Goal: Task Accomplishment & Management: Use online tool/utility

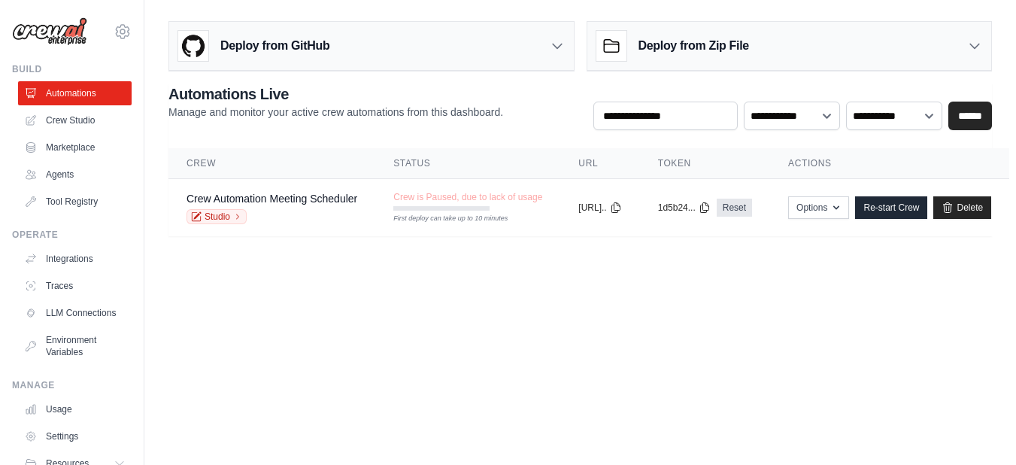
click at [605, 294] on body "sreeram1989@gmail.com Settings Build Automations Crew Studio" at bounding box center [508, 232] width 1016 height 465
click at [286, 207] on div "Crew Automation Meeting Scheduler Studio" at bounding box center [271, 207] width 171 height 33
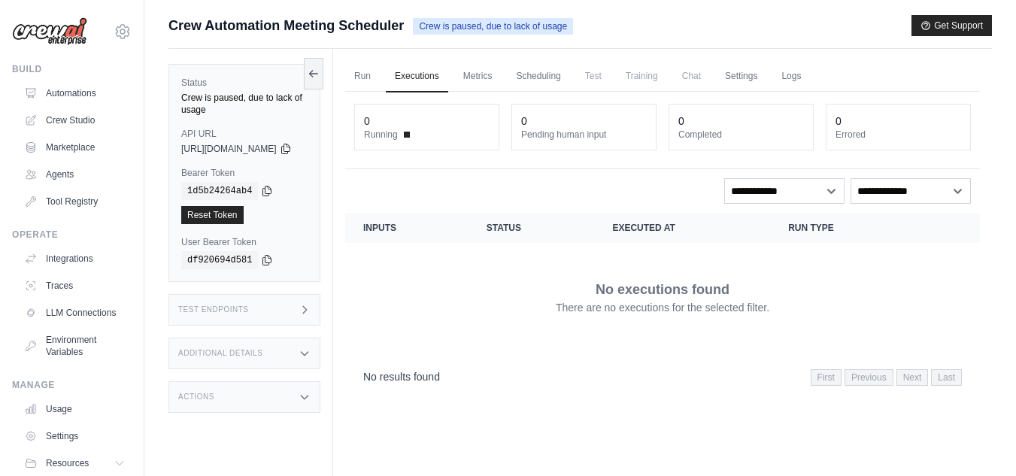
click at [465, 246] on td "No executions found There are no executions for the selected filter." at bounding box center [662, 297] width 635 height 108
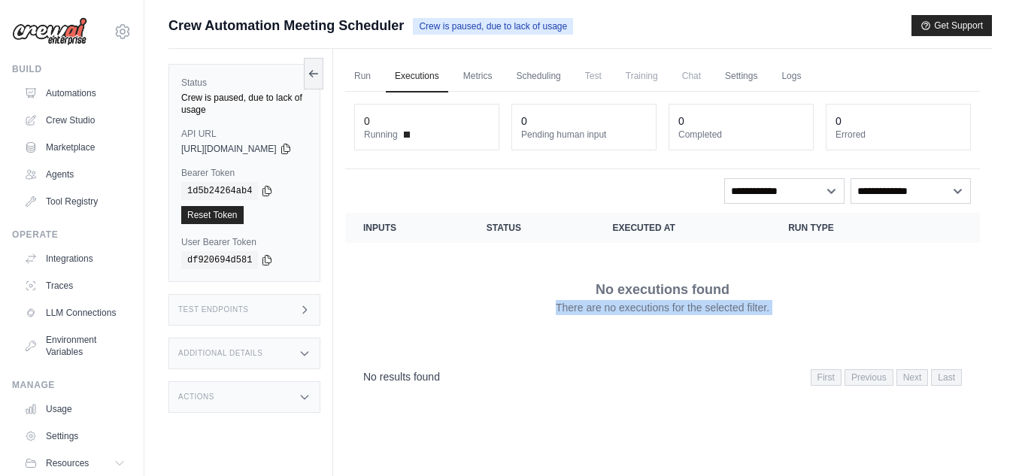
click at [465, 246] on td "No executions found There are no executions for the selected filter." at bounding box center [662, 297] width 635 height 108
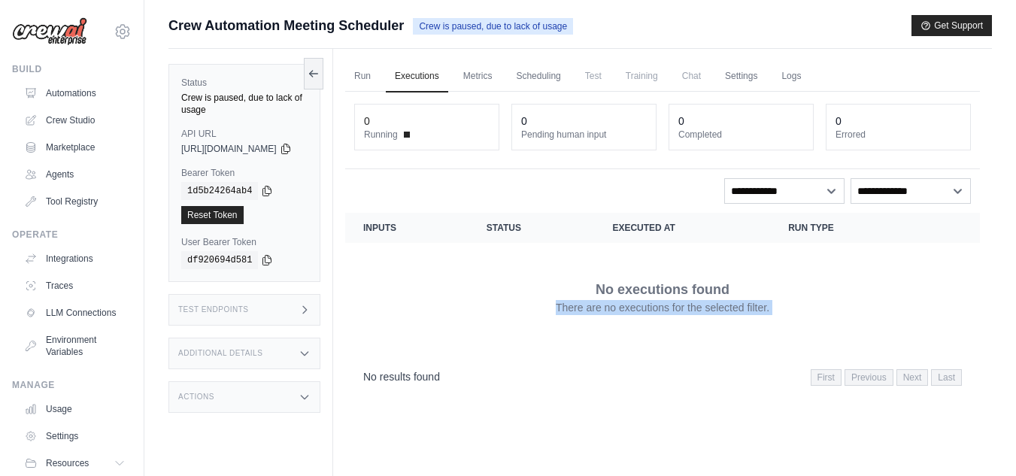
click at [465, 246] on td "No executions found There are no executions for the selected filter." at bounding box center [662, 297] width 635 height 108
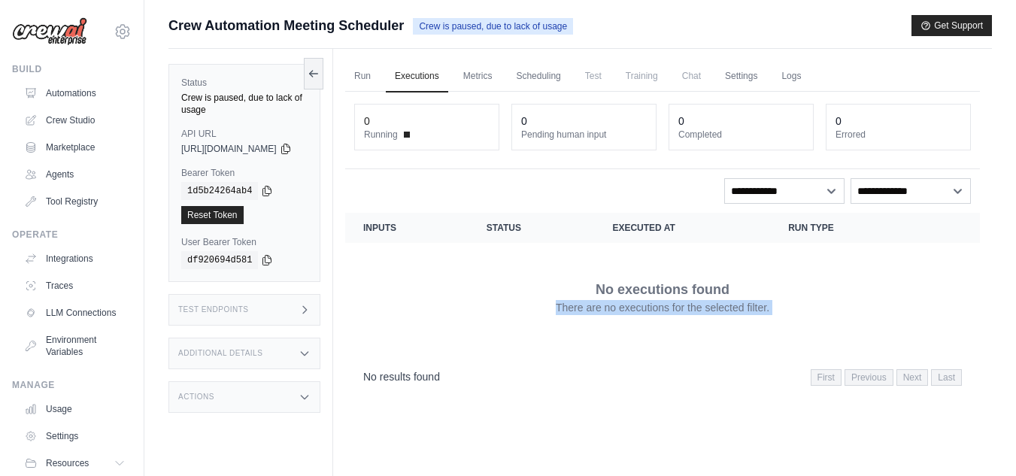
click at [465, 246] on td "No executions found There are no executions for the selected filter." at bounding box center [662, 297] width 635 height 108
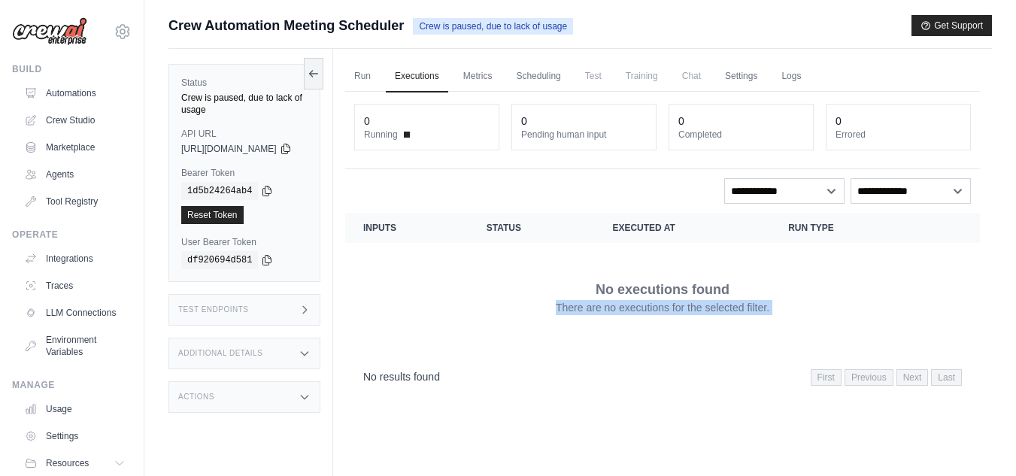
click at [465, 246] on td "No executions found There are no executions for the selected filter." at bounding box center [662, 297] width 635 height 108
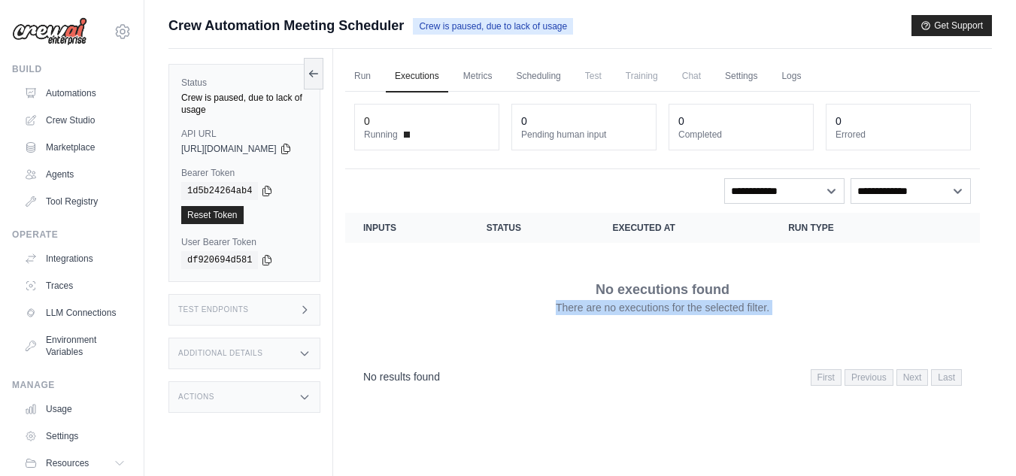
click at [465, 246] on td "No executions found There are no executions for the selected filter." at bounding box center [662, 297] width 635 height 108
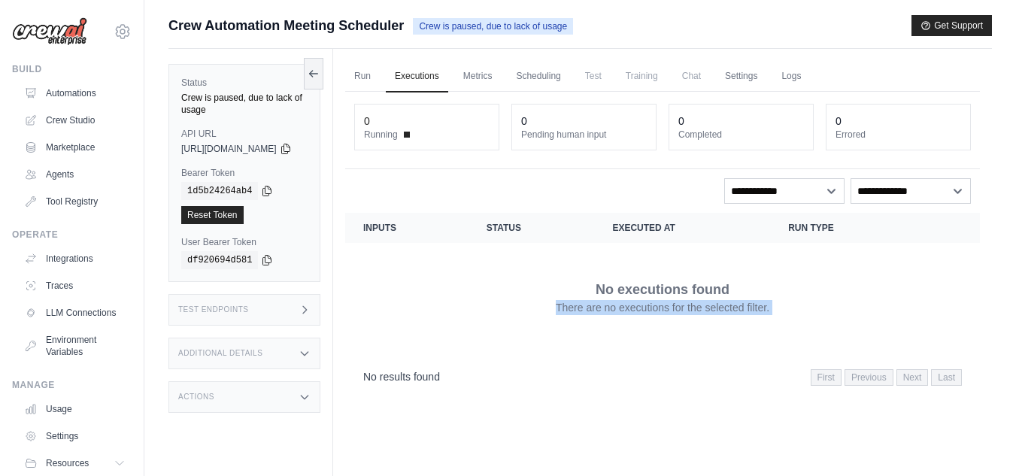
click at [465, 246] on td "No executions found There are no executions for the selected filter." at bounding box center [662, 297] width 635 height 108
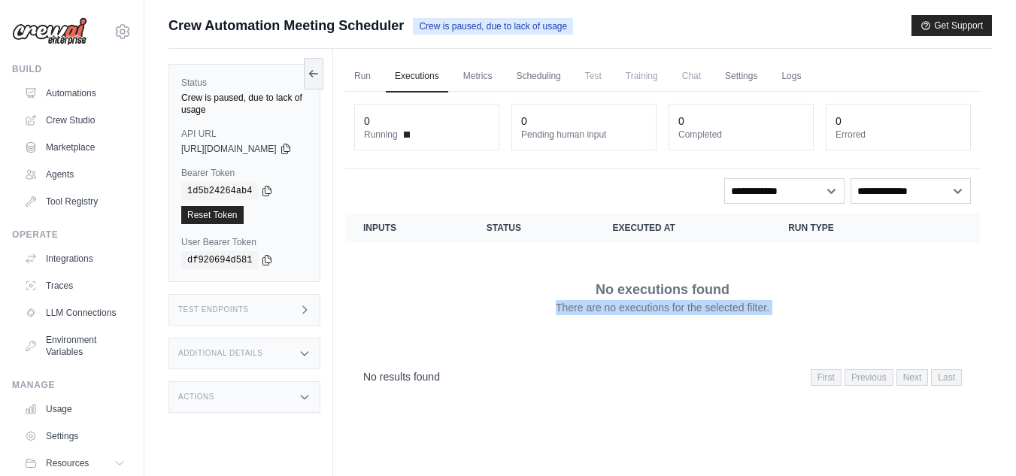
click at [465, 246] on td "No executions found There are no executions for the selected filter." at bounding box center [662, 297] width 635 height 108
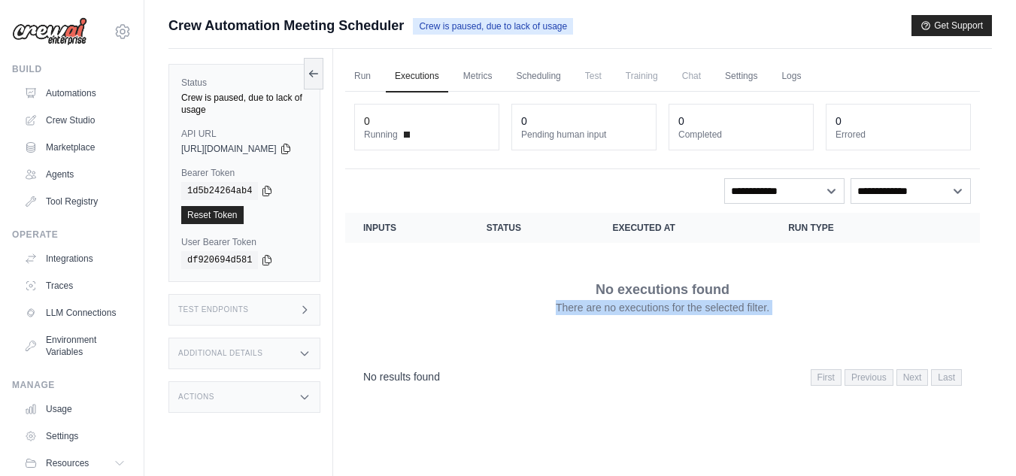
click at [465, 246] on td "No executions found There are no executions for the selected filter." at bounding box center [662, 297] width 635 height 108
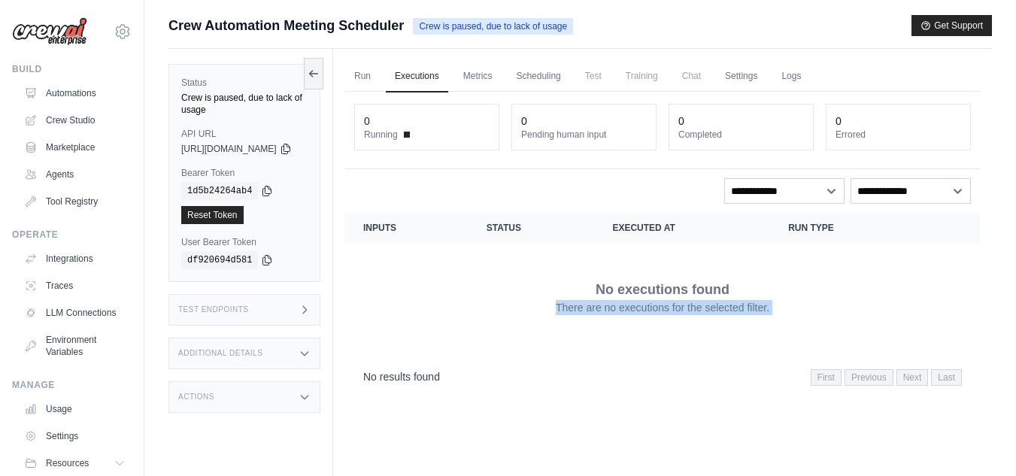
click at [465, 246] on td "No executions found There are no executions for the selected filter." at bounding box center [662, 297] width 635 height 108
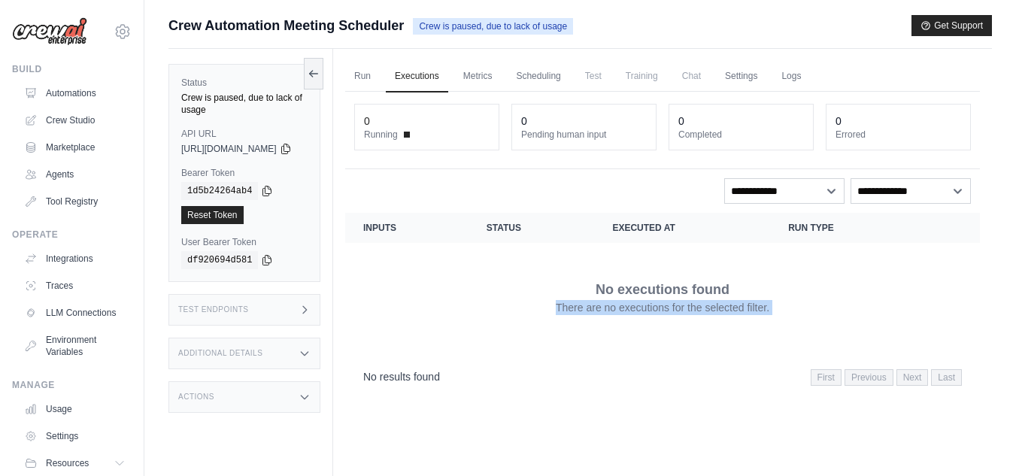
click at [465, 246] on td "No executions found There are no executions for the selected filter." at bounding box center [662, 297] width 635 height 108
click at [501, 66] on link "Metrics" at bounding box center [477, 77] width 47 height 32
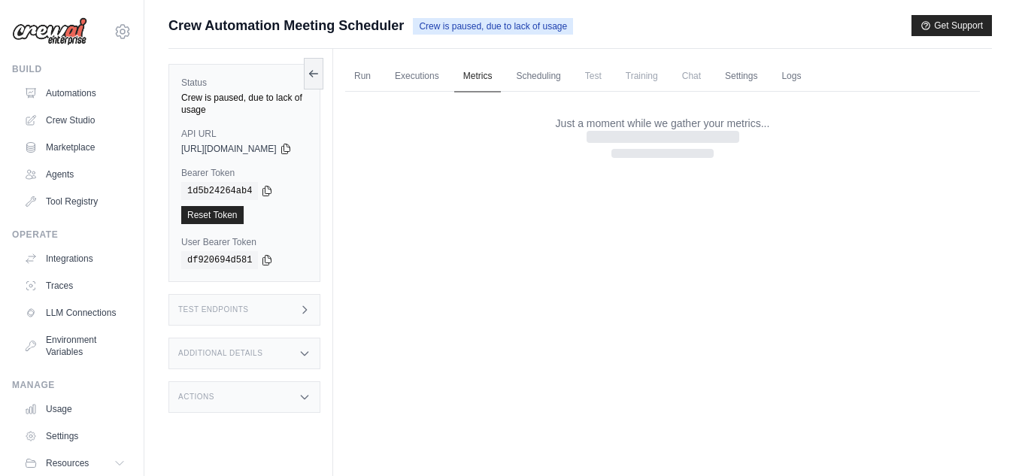
click at [501, 66] on link "Metrics" at bounding box center [477, 77] width 47 height 32
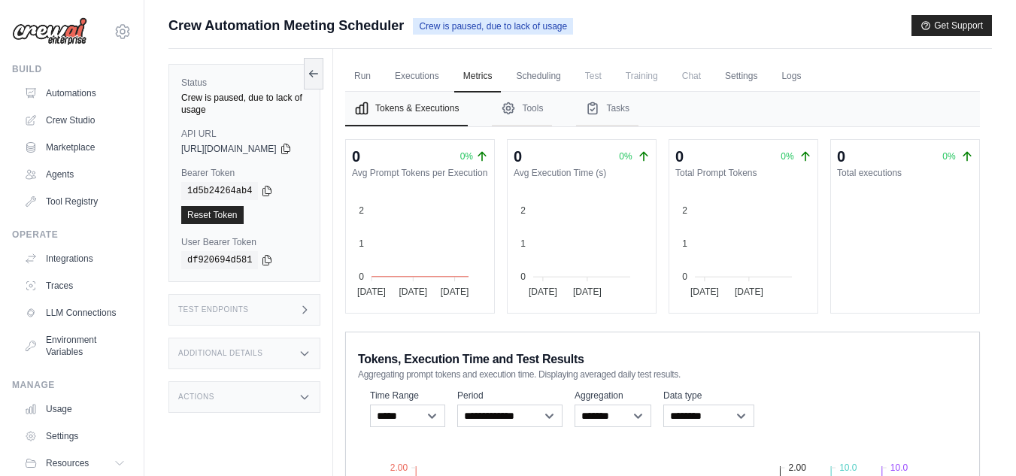
click at [464, 363] on span "Tokens, Execution Time and Test Results" at bounding box center [471, 359] width 226 height 18
click at [928, 221] on foreignobject at bounding box center [896, 244] width 130 height 113
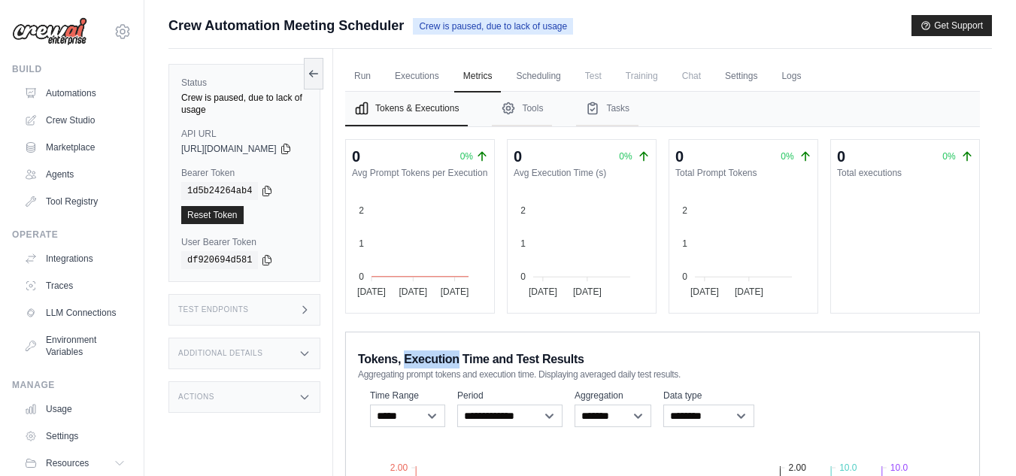
click at [928, 221] on foreignobject at bounding box center [896, 244] width 130 height 113
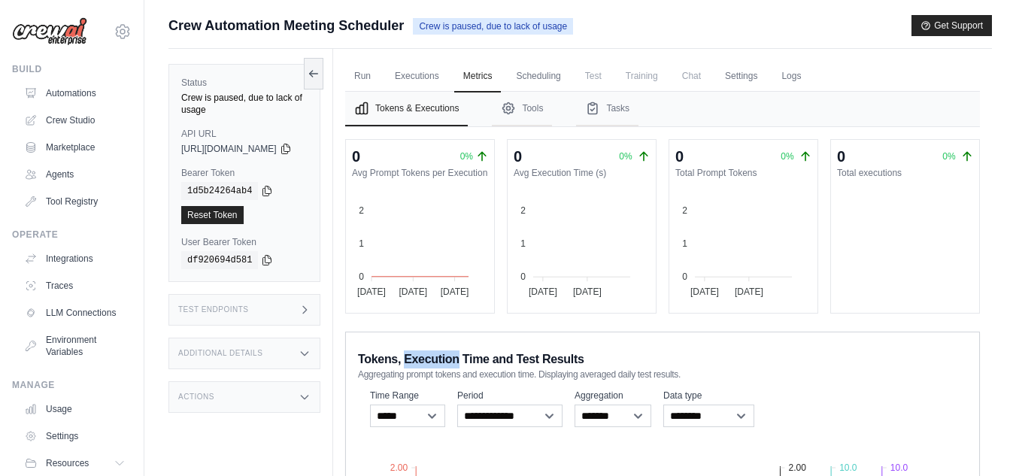
click at [928, 221] on foreignobject at bounding box center [896, 244] width 130 height 113
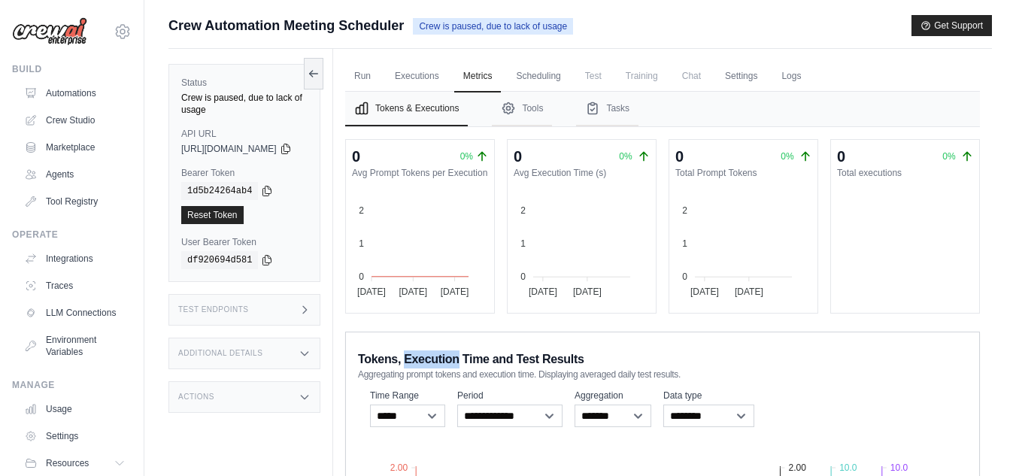
click at [928, 221] on foreignobject at bounding box center [896, 244] width 130 height 113
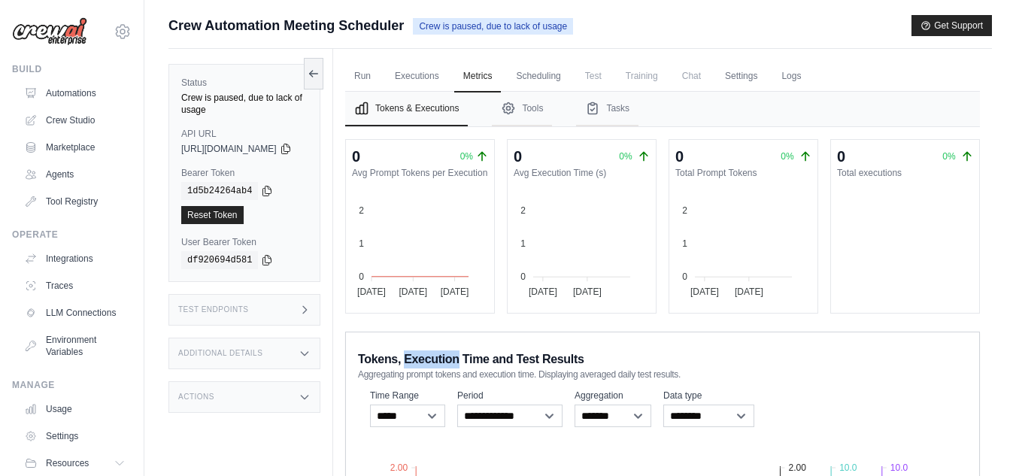
click at [928, 221] on foreignobject at bounding box center [896, 244] width 130 height 113
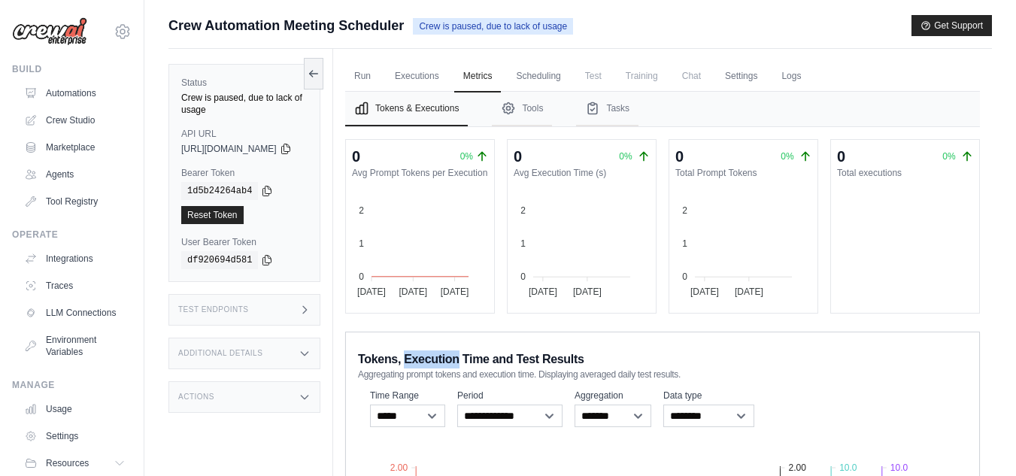
click at [928, 221] on foreignobject at bounding box center [896, 244] width 130 height 113
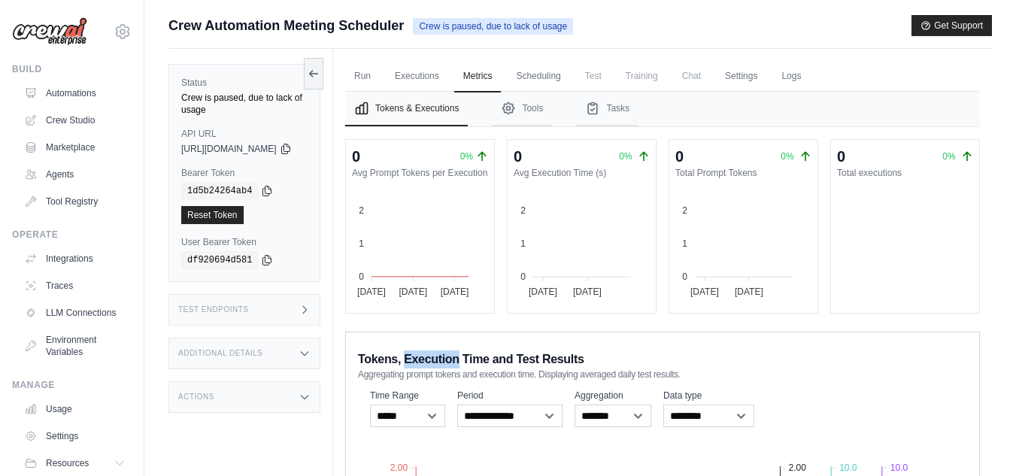
click at [928, 221] on foreignobject at bounding box center [896, 244] width 130 height 113
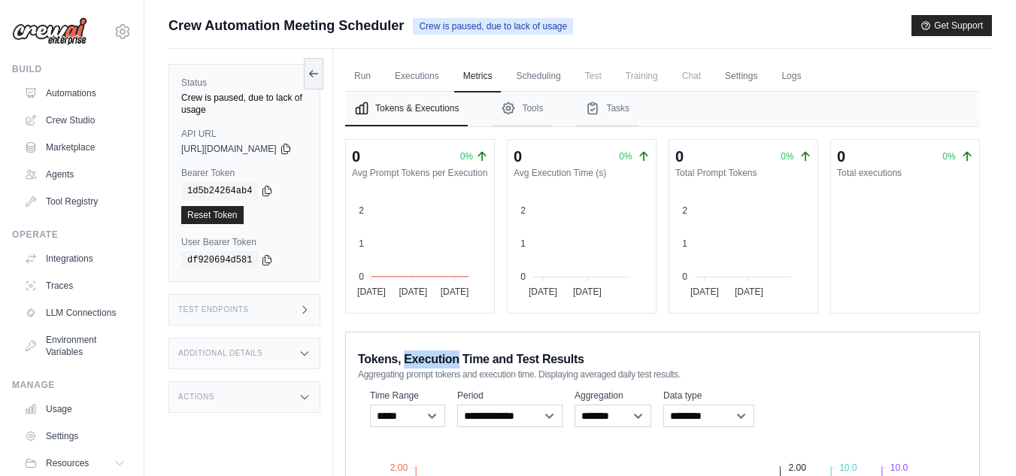
click at [928, 221] on foreignobject at bounding box center [896, 244] width 130 height 113
click at [318, 73] on icon at bounding box center [314, 73] width 8 height 0
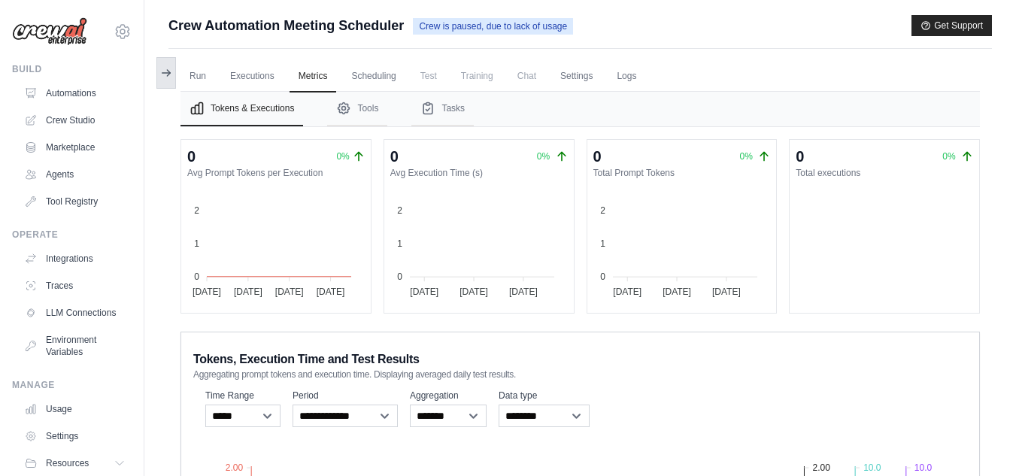
click at [167, 77] on icon at bounding box center [166, 73] width 12 height 12
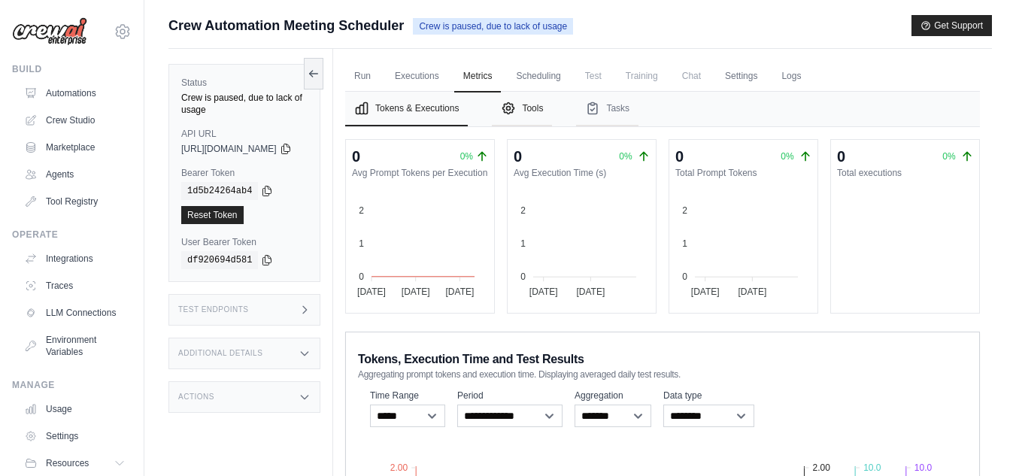
click at [516, 110] on icon "Tabs" at bounding box center [508, 108] width 15 height 15
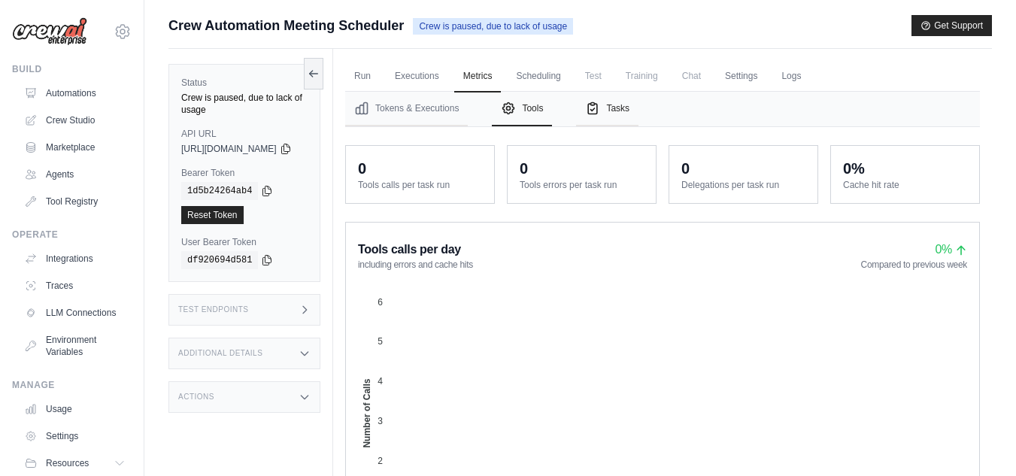
click at [638, 117] on button "Tasks" at bounding box center [607, 109] width 62 height 35
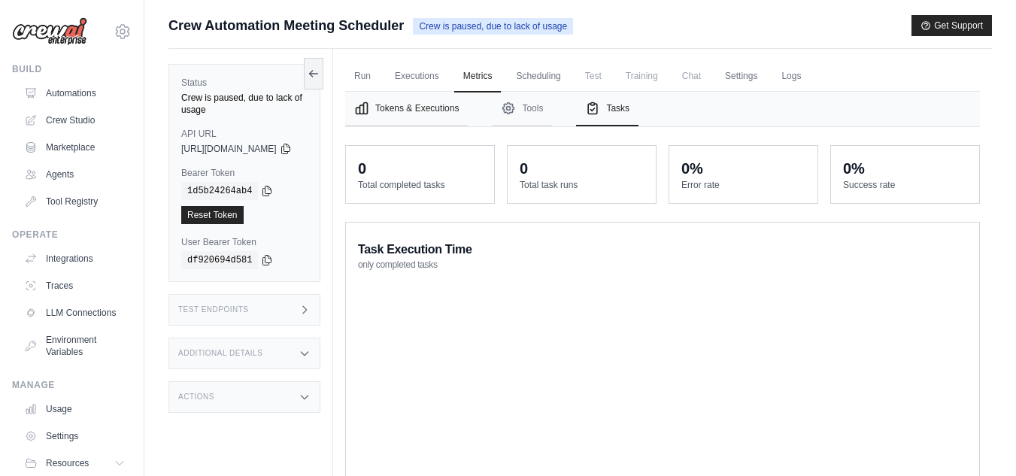
click at [435, 109] on button "Tokens & Executions" at bounding box center [406, 109] width 123 height 35
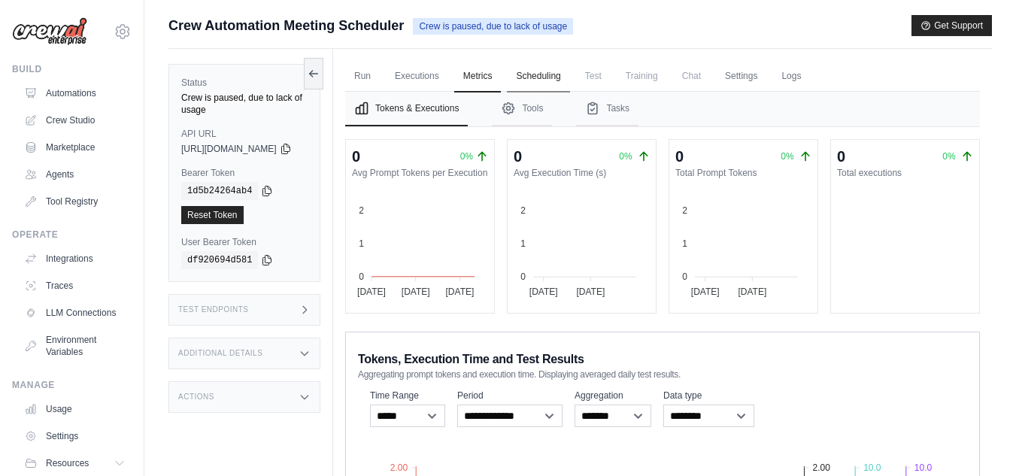
click at [569, 76] on link "Scheduling" at bounding box center [538, 77] width 62 height 32
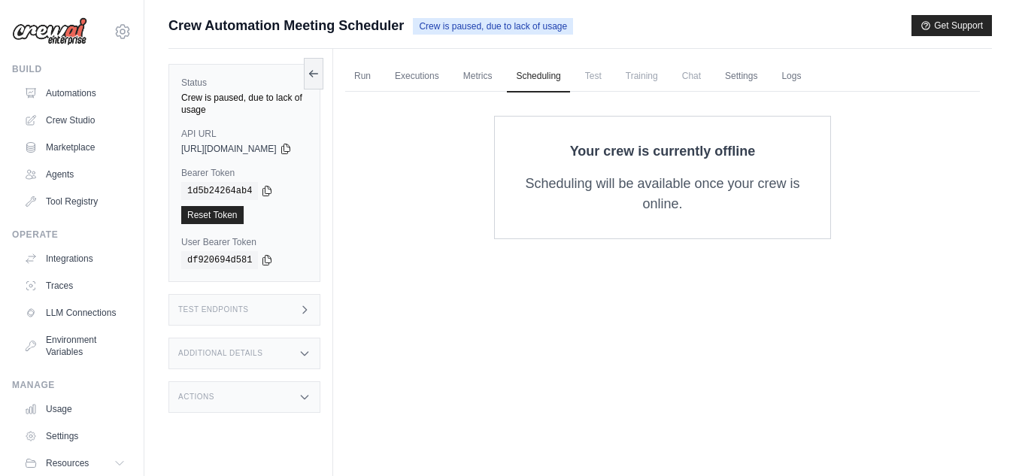
click at [610, 85] on span "Test" at bounding box center [593, 76] width 35 height 30
click at [610, 77] on span "Test" at bounding box center [593, 76] width 35 height 30
click at [654, 80] on span "Training" at bounding box center [641, 76] width 50 height 30
click at [762, 74] on link "Settings" at bounding box center [741, 77] width 50 height 32
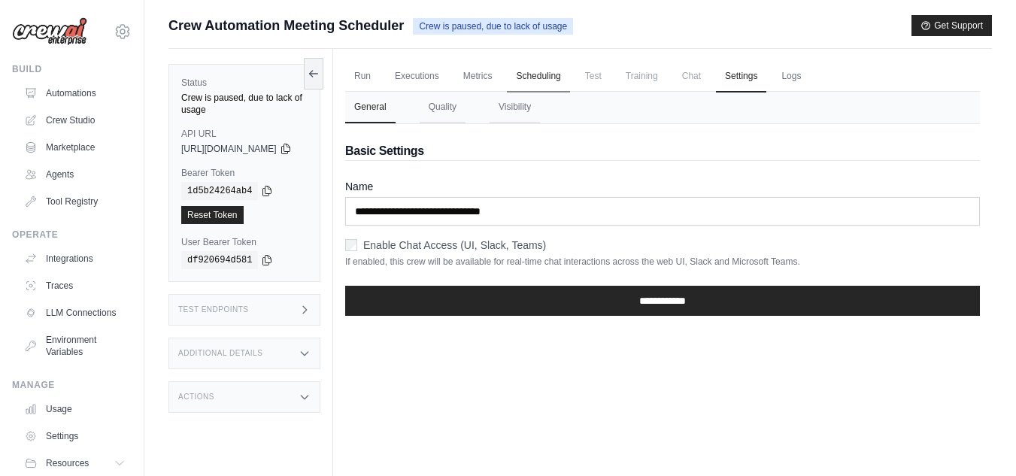
click at [569, 79] on link "Scheduling" at bounding box center [538, 77] width 62 height 32
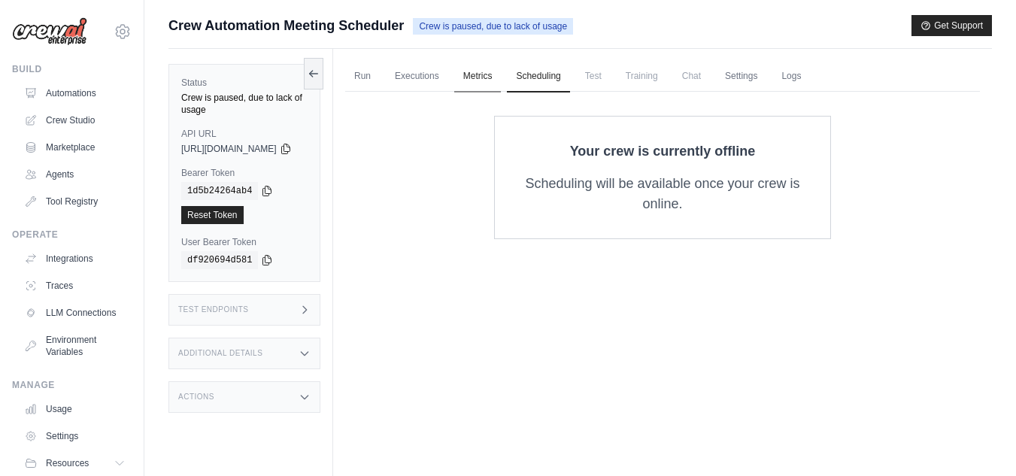
click at [501, 70] on link "Metrics" at bounding box center [477, 77] width 47 height 32
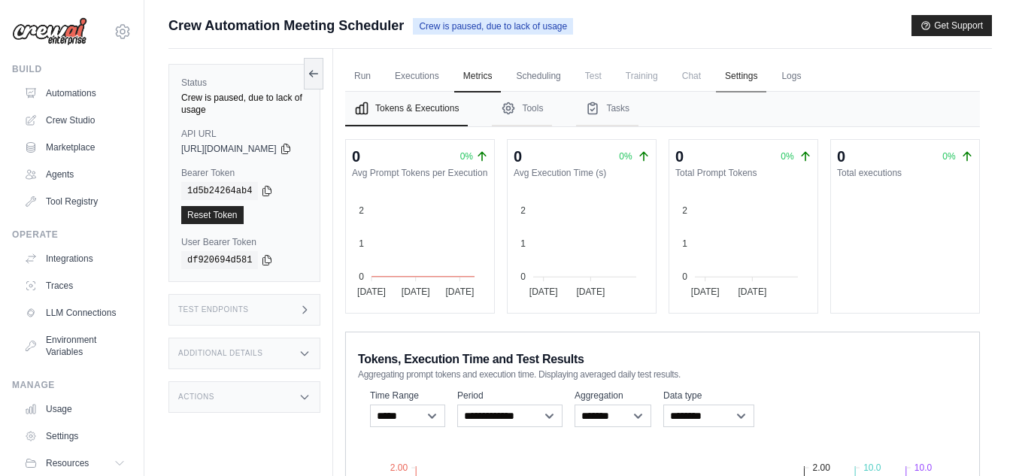
click at [762, 84] on link "Settings" at bounding box center [741, 77] width 50 height 32
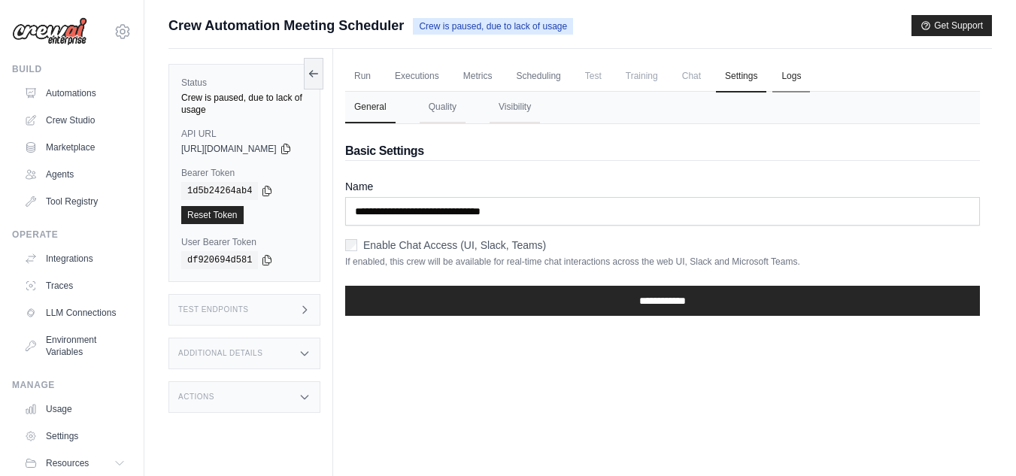
click at [808, 77] on link "Logs" at bounding box center [791, 77] width 38 height 32
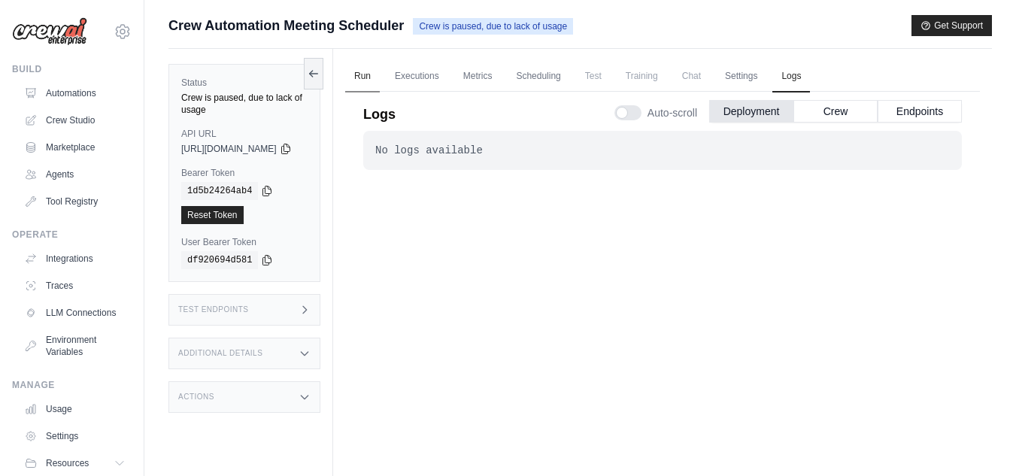
click at [380, 83] on link "Run" at bounding box center [362, 77] width 35 height 32
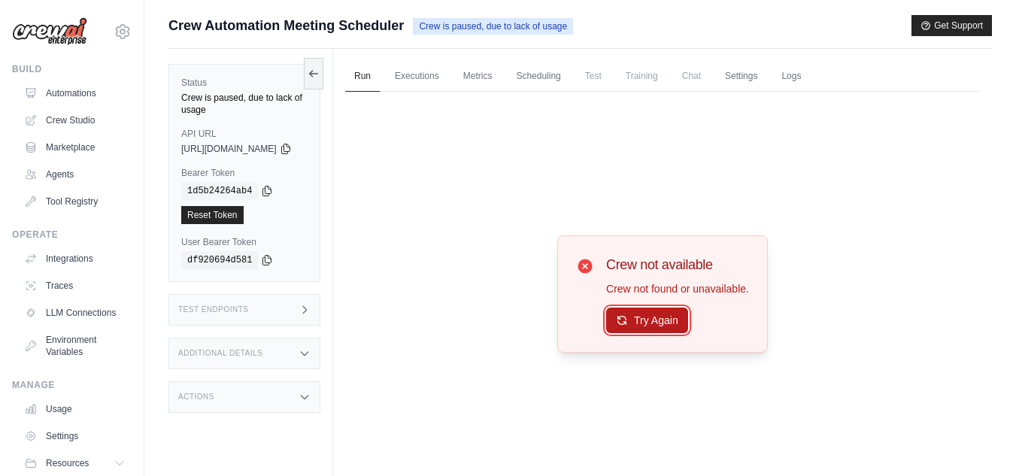
click at [681, 320] on button "Try Again" at bounding box center [647, 320] width 82 height 26
click at [681, 320] on button "Try Again" at bounding box center [647, 321] width 82 height 26
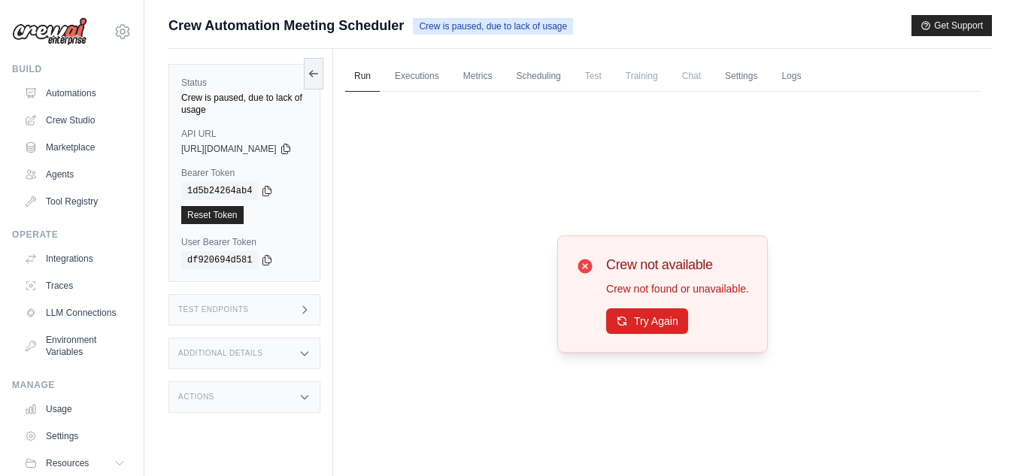
click at [681, 320] on button "Try Again" at bounding box center [647, 321] width 82 height 26
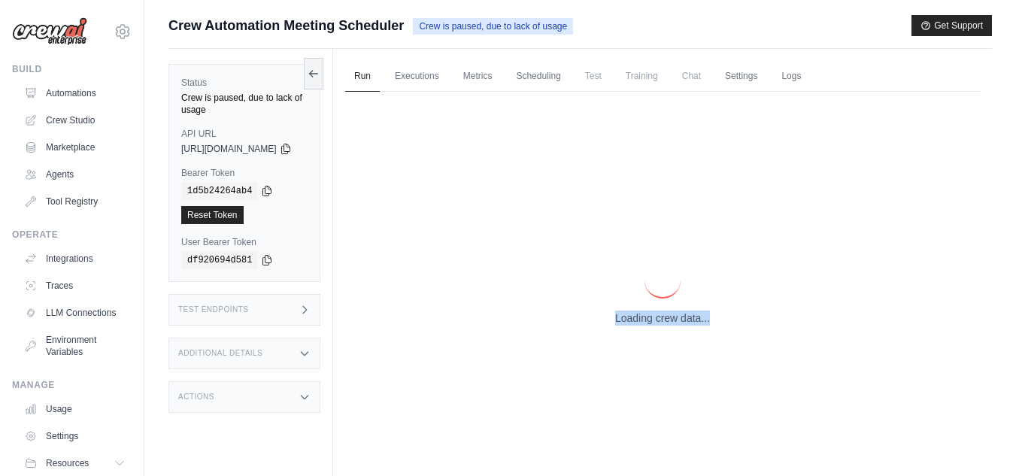
click at [681, 320] on p "Loading crew data..." at bounding box center [662, 317] width 95 height 15
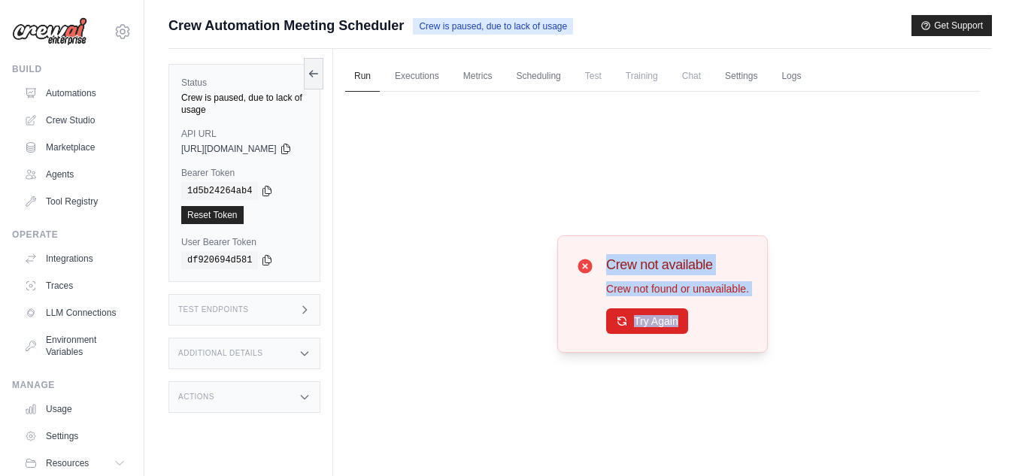
click at [681, 320] on button "Try Again" at bounding box center [647, 321] width 82 height 26
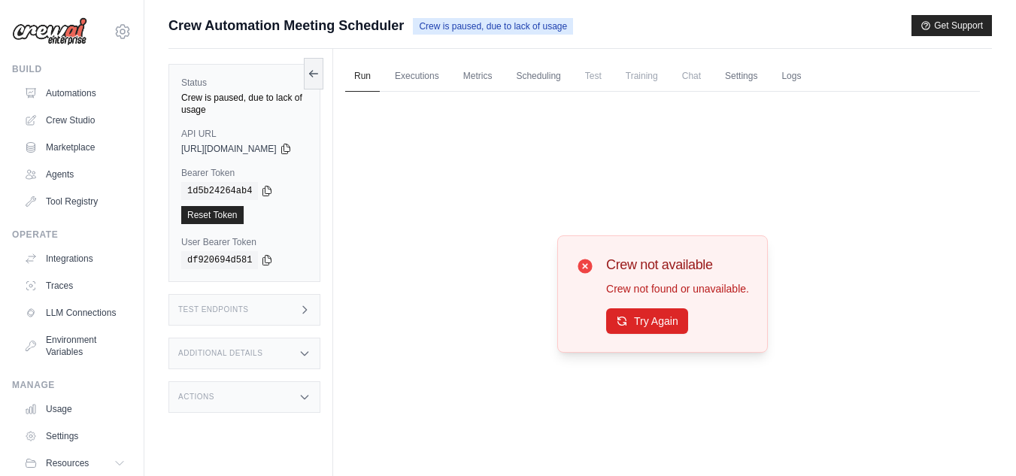
click at [578, 331] on div "Crew not available Crew not found or unavailable. Try Again" at bounding box center [662, 294] width 635 height 404
click at [300, 309] on div "Test Endpoints" at bounding box center [244, 310] width 152 height 32
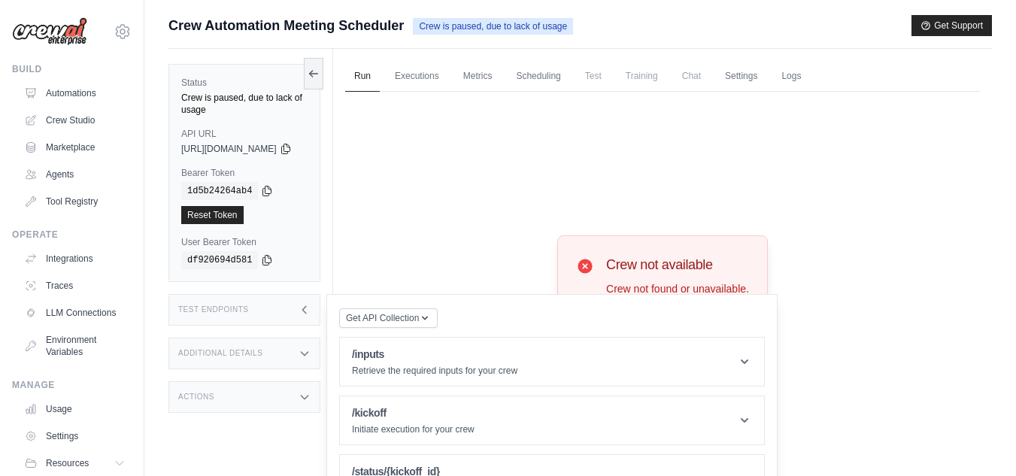
scroll to position [64, 0]
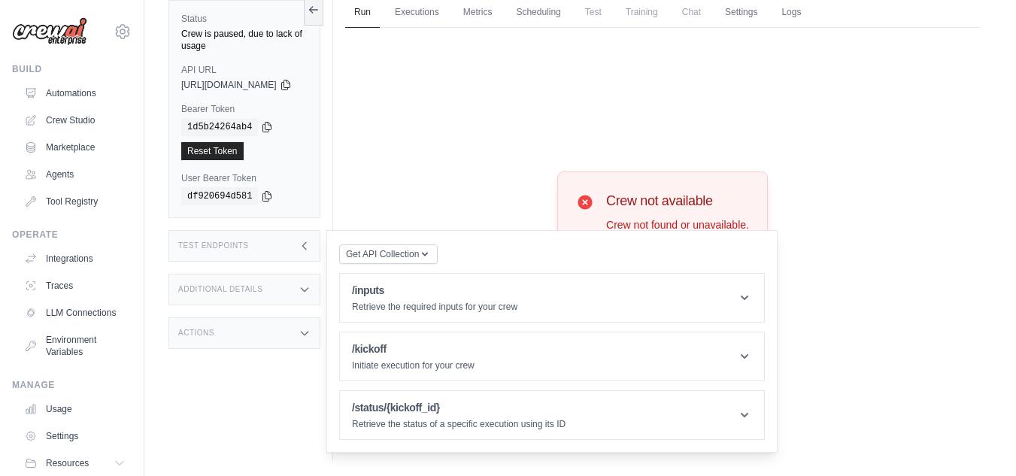
click at [594, 204] on icon at bounding box center [585, 202] width 18 height 18
click at [489, 301] on p "Retrieve the required inputs for your crew" at bounding box center [434, 307] width 165 height 12
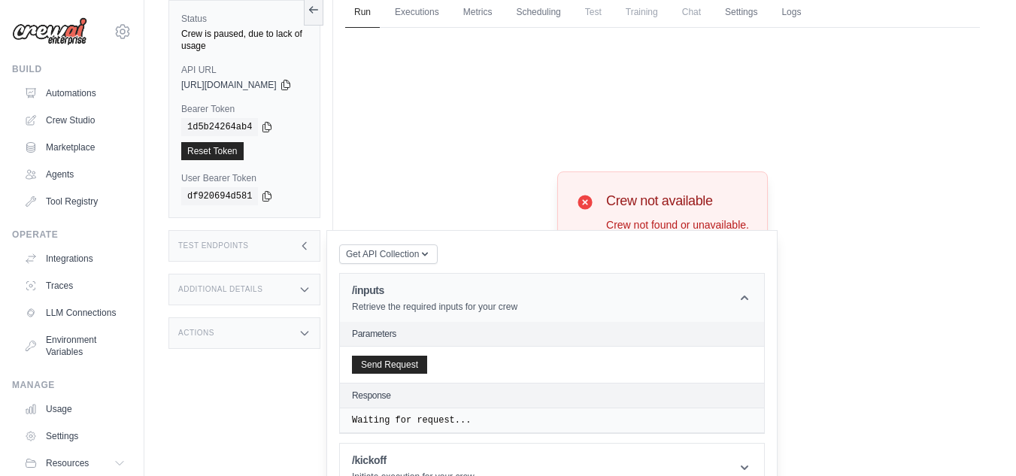
click at [489, 301] on p "Retrieve the required inputs for your crew" at bounding box center [434, 307] width 165 height 12
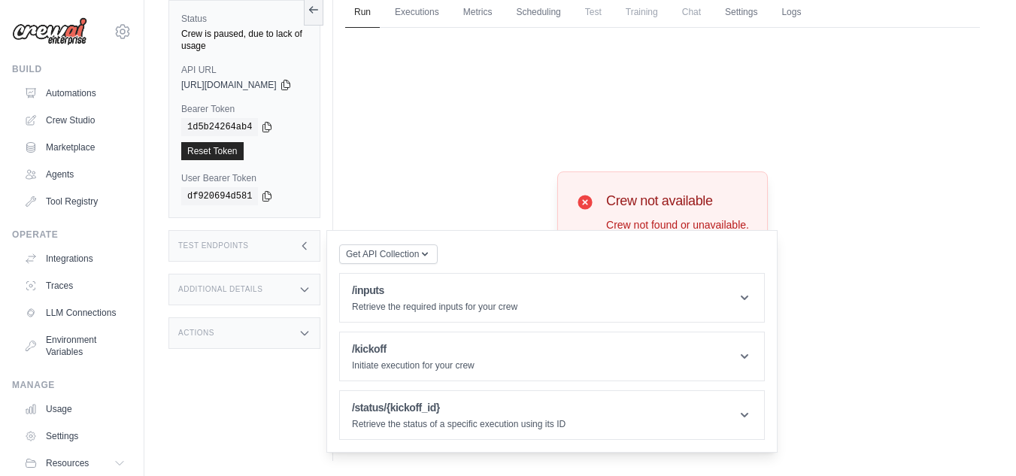
click at [306, 274] on div "Additional Details" at bounding box center [244, 290] width 152 height 32
click at [310, 240] on icon at bounding box center [304, 246] width 12 height 12
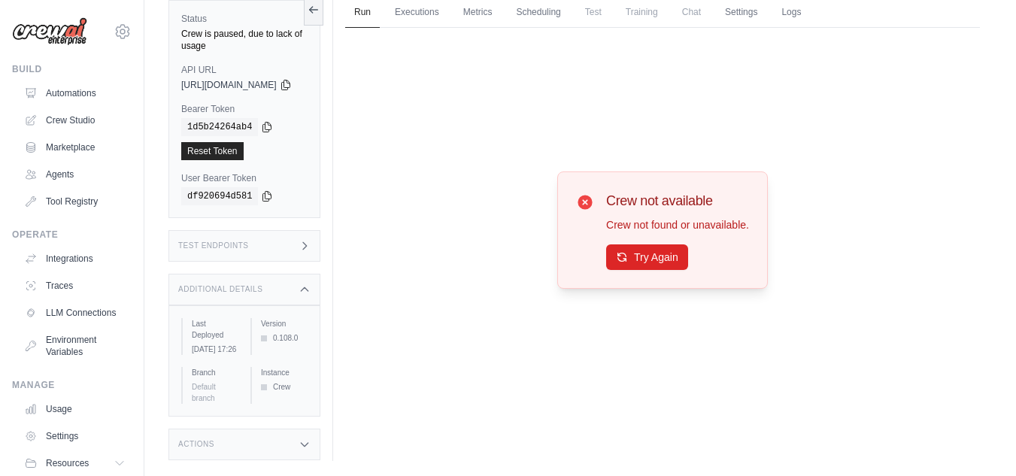
click at [310, 240] on icon at bounding box center [304, 246] width 12 height 12
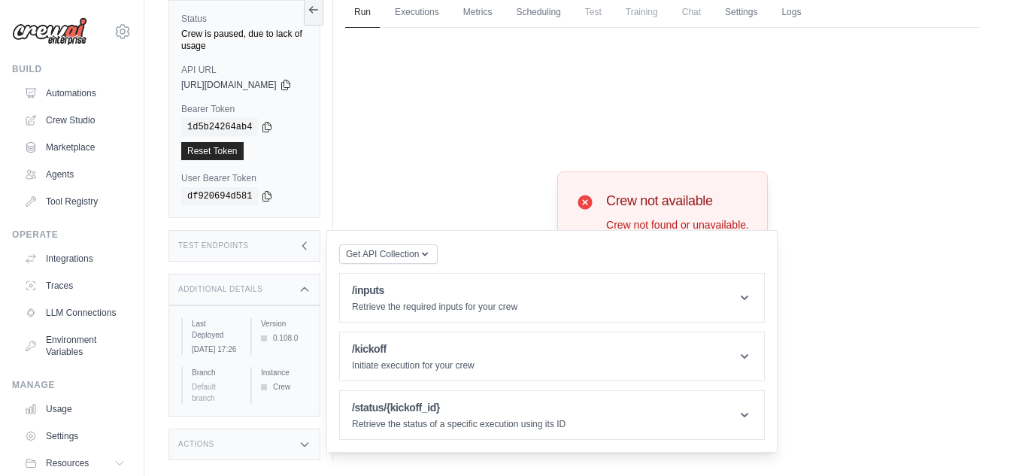
click at [310, 240] on icon at bounding box center [304, 246] width 12 height 12
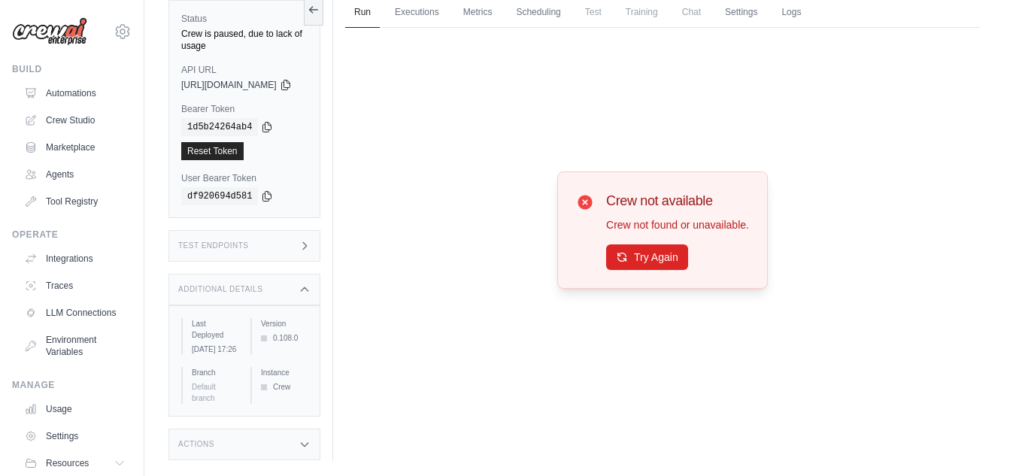
click at [310, 283] on icon at bounding box center [304, 289] width 12 height 12
click at [307, 332] on icon at bounding box center [304, 334] width 7 height 4
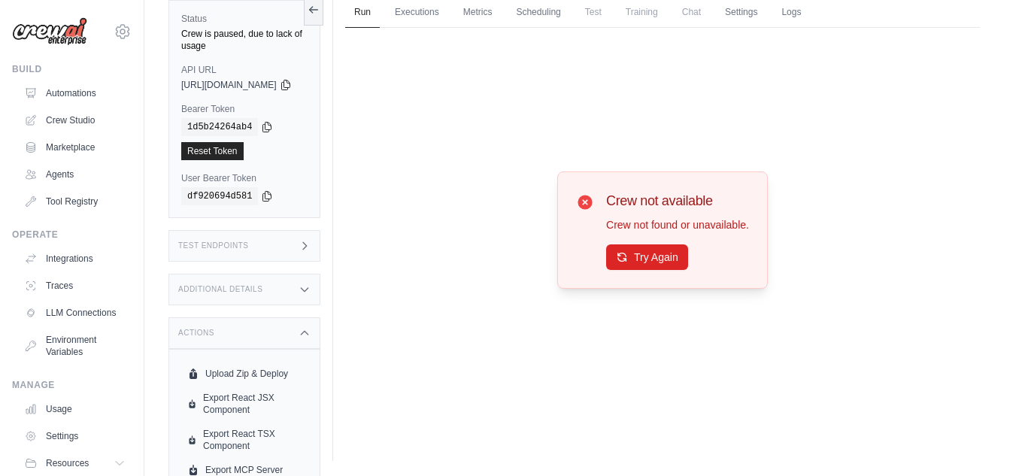
scroll to position [95, 0]
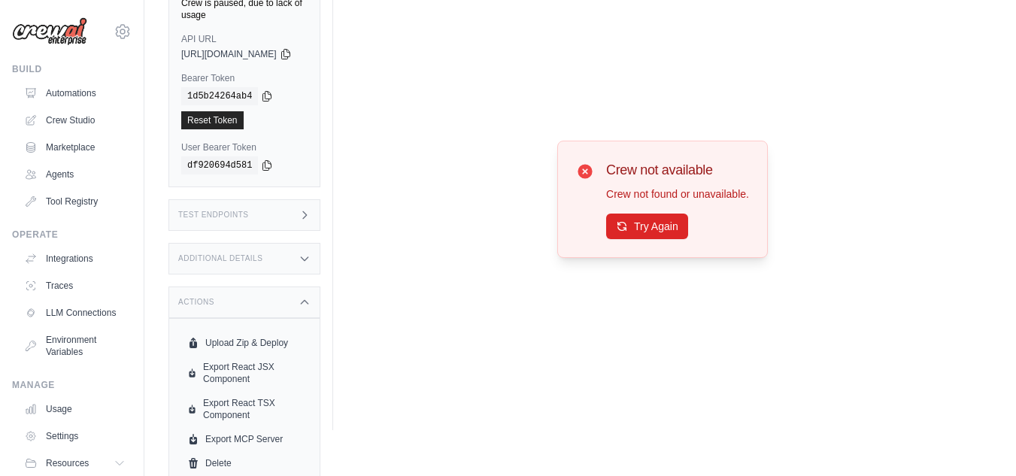
click at [310, 296] on icon at bounding box center [304, 302] width 12 height 12
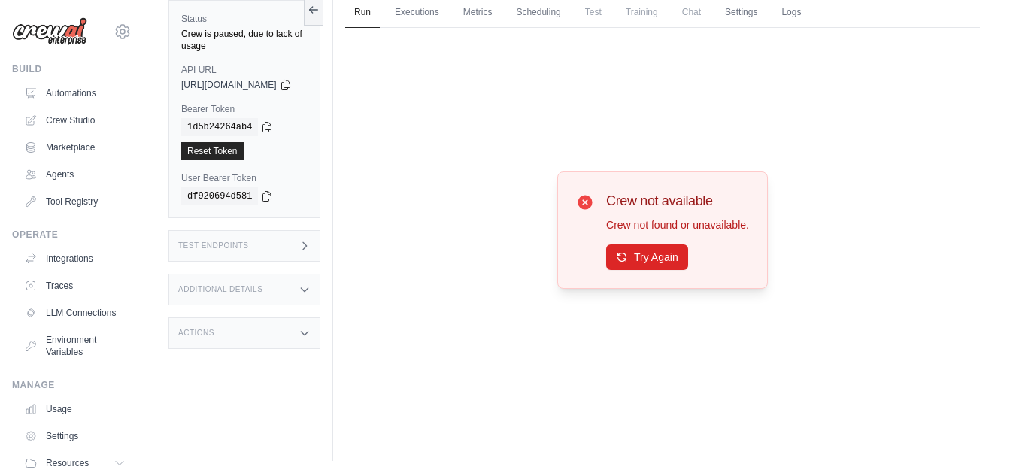
click at [320, 292] on div "Additional Details" at bounding box center [244, 290] width 152 height 32
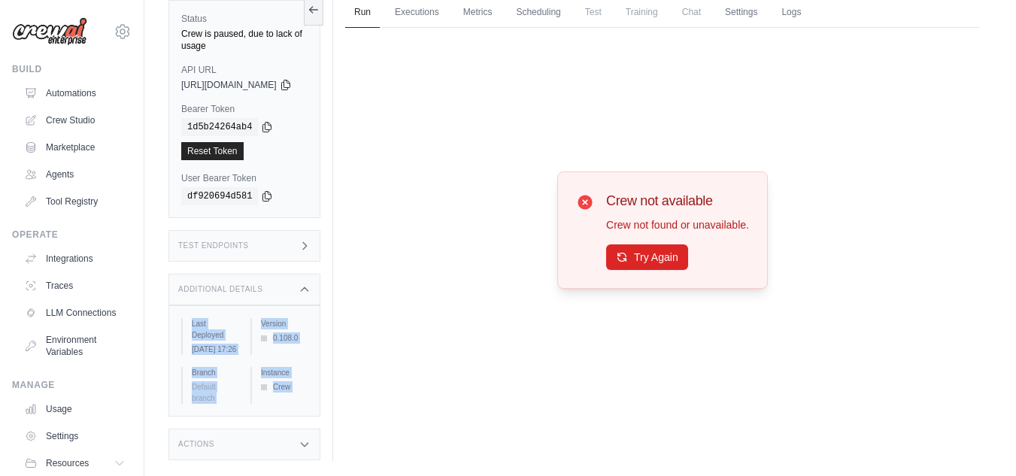
click at [320, 280] on div "Additional Details" at bounding box center [244, 290] width 152 height 32
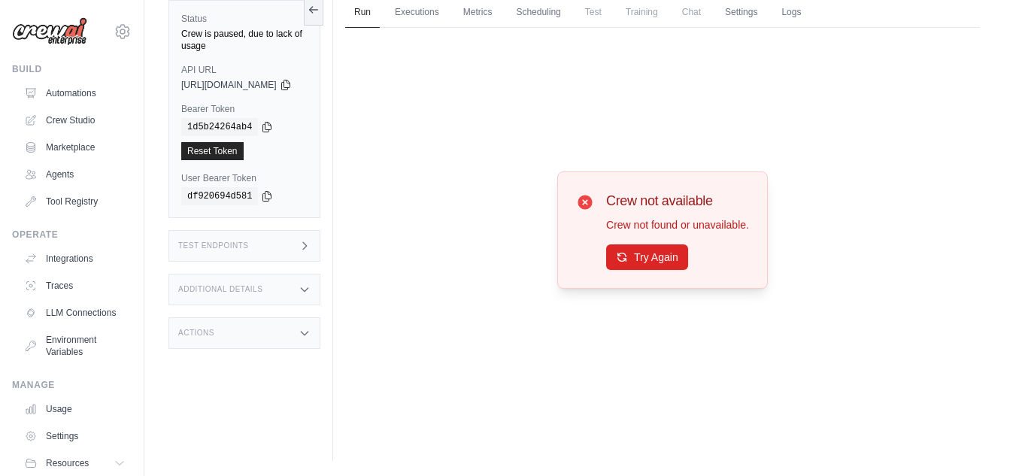
click at [310, 240] on icon at bounding box center [304, 246] width 12 height 12
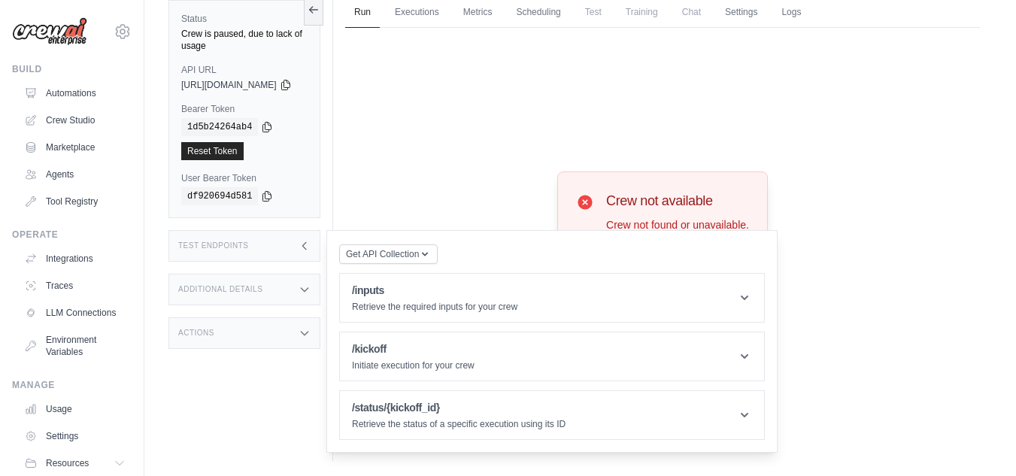
click at [310, 240] on icon at bounding box center [304, 246] width 12 height 12
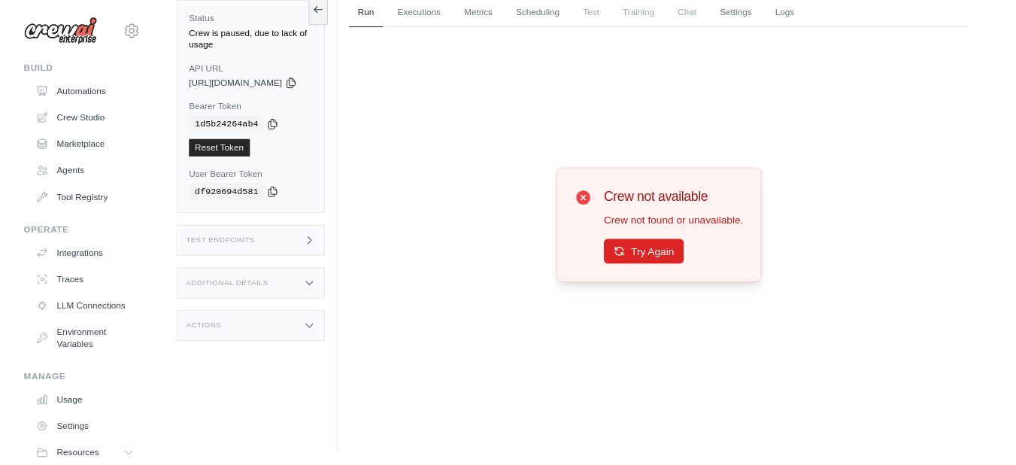
scroll to position [0, 0]
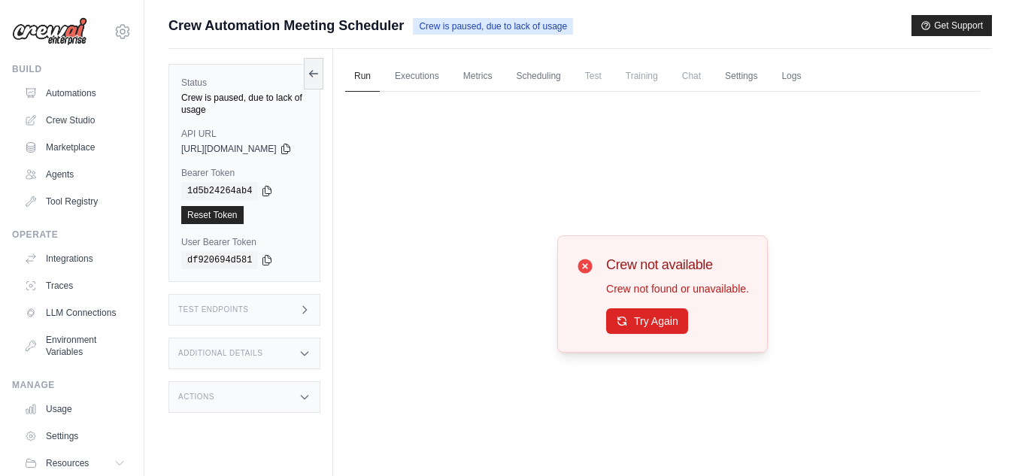
click at [510, 23] on span "Crew is paused, due to lack of usage" at bounding box center [493, 26] width 160 height 17
click at [531, 180] on div "Crew not available Crew not found or unavailable. Try Again" at bounding box center [662, 294] width 635 height 404
click at [46, 89] on link "Automations" at bounding box center [77, 93] width 114 height 24
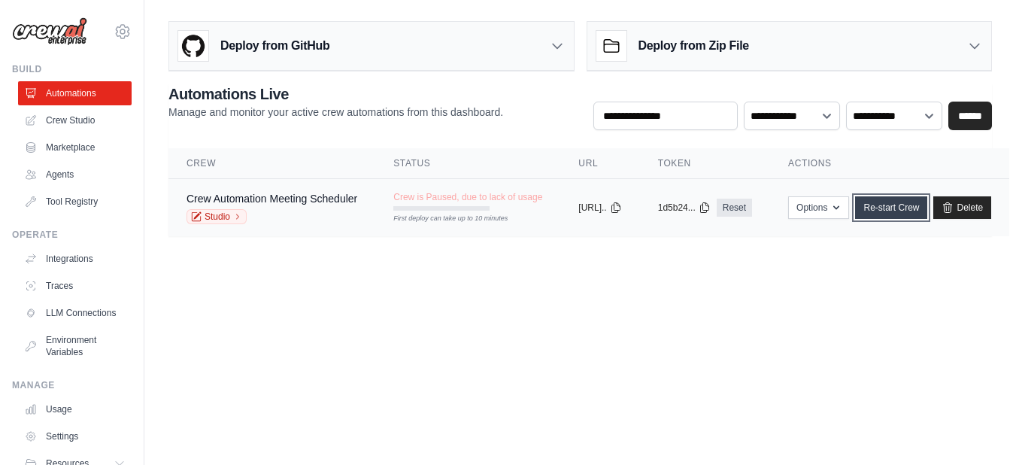
click at [927, 217] on link "Re-start Crew" at bounding box center [891, 207] width 72 height 23
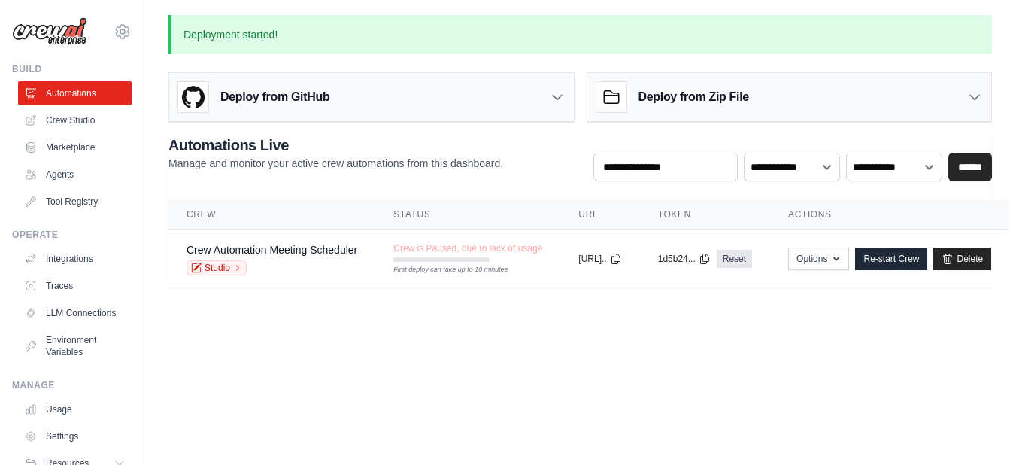
scroll to position [0, 35]
click at [849, 262] on button "Options" at bounding box center [818, 258] width 61 height 23
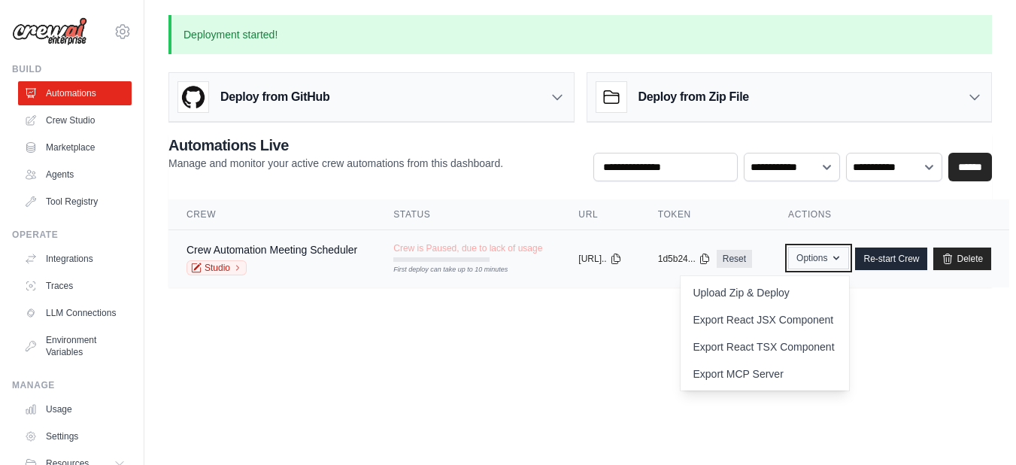
click at [842, 261] on icon "button" at bounding box center [836, 258] width 12 height 12
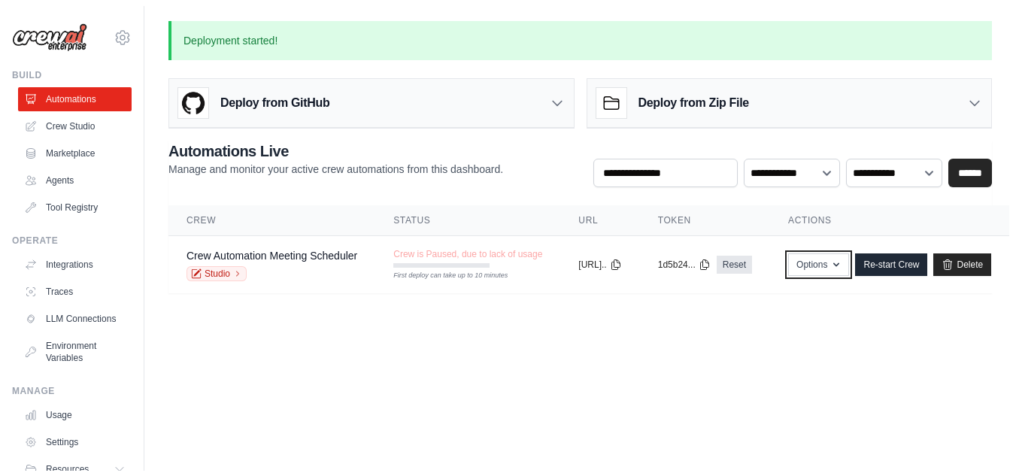
scroll to position [0, 0]
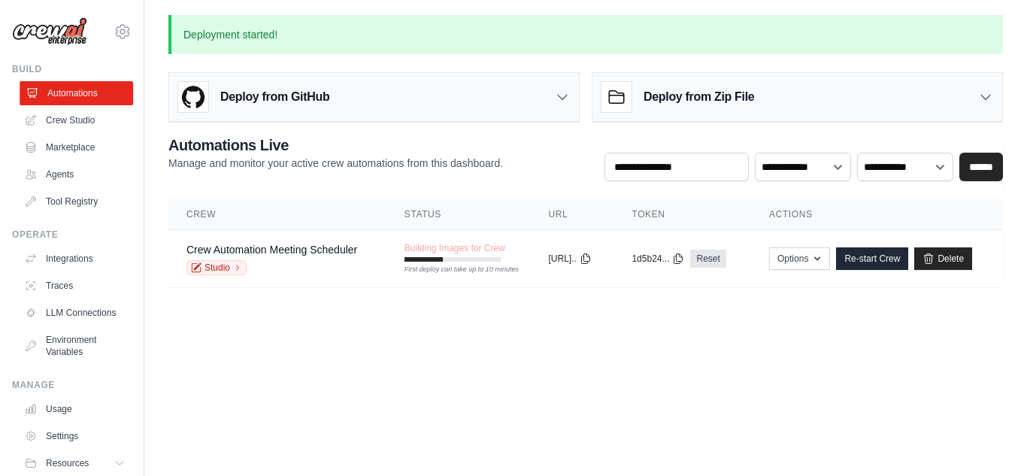
click at [77, 86] on link "Automations" at bounding box center [77, 93] width 114 height 24
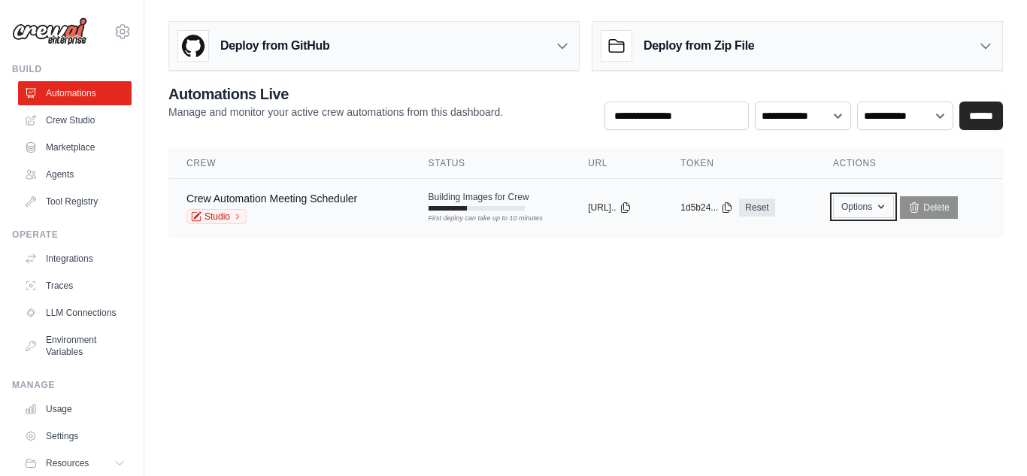
click at [885, 201] on icon "button" at bounding box center [881, 207] width 12 height 12
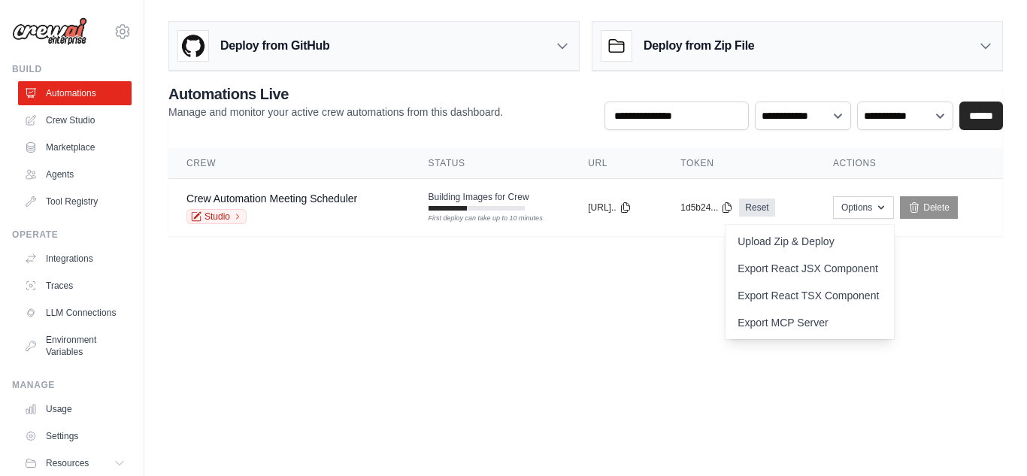
click at [647, 392] on body "[EMAIL_ADDRESS][DOMAIN_NAME] Settings Build Automations Crew Studio" at bounding box center [513, 238] width 1027 height 476
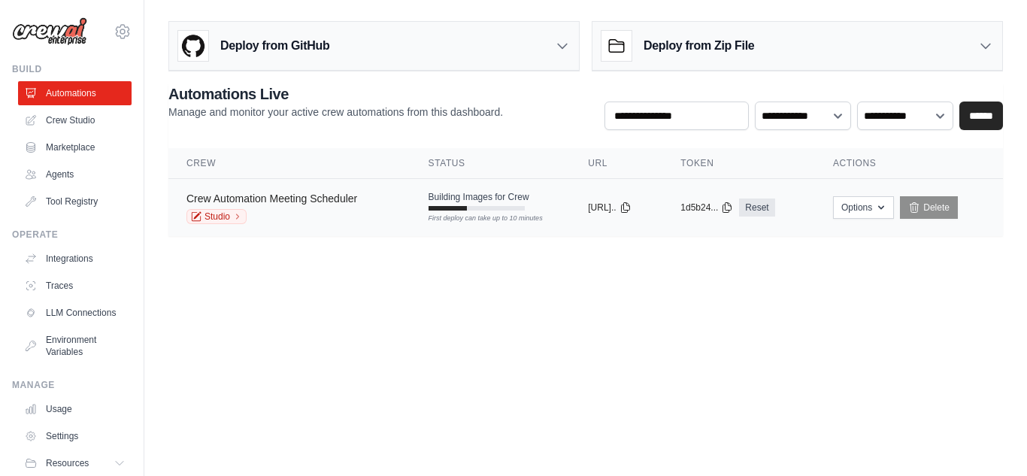
click at [215, 201] on link "Crew Automation Meeting Scheduler" at bounding box center [271, 198] width 171 height 12
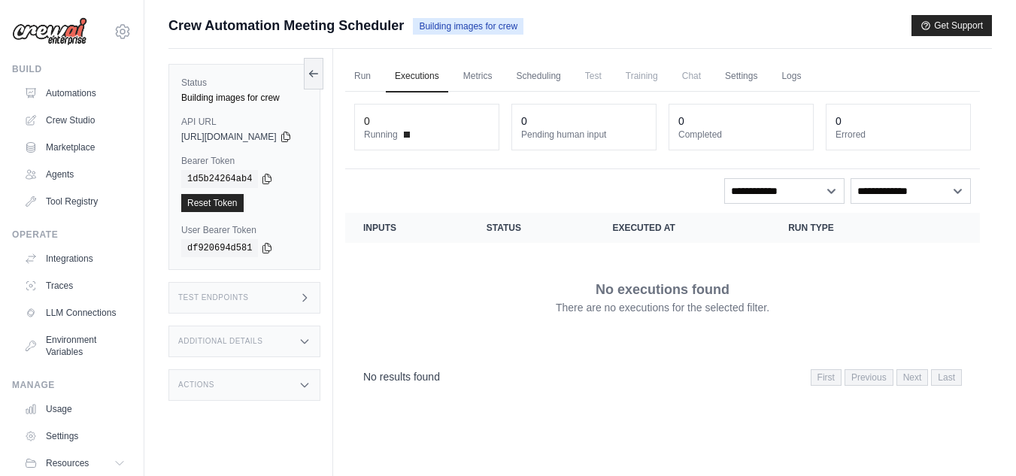
click at [610, 81] on span "Test" at bounding box center [593, 76] width 35 height 30
click at [380, 76] on link "Run" at bounding box center [362, 77] width 35 height 32
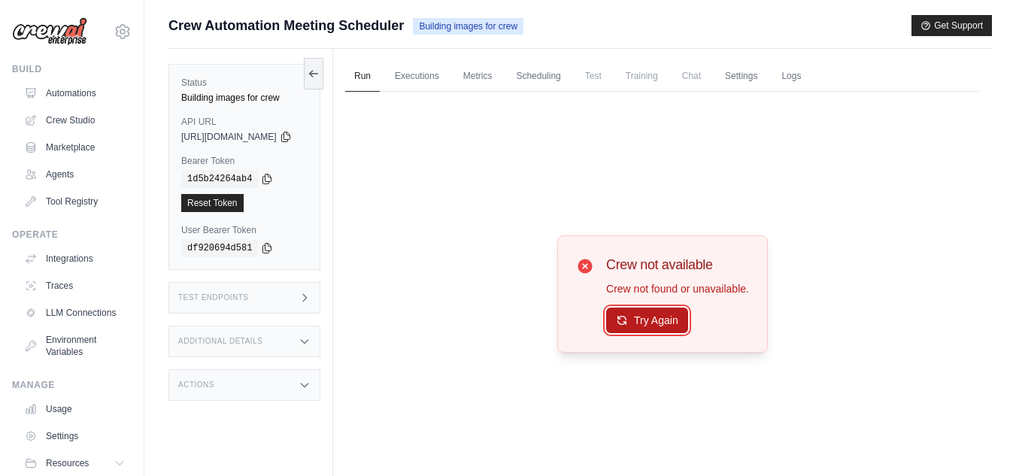
click at [672, 324] on button "Try Again" at bounding box center [647, 320] width 82 height 26
click at [672, 324] on button "Try Again" at bounding box center [647, 321] width 82 height 26
click at [501, 82] on link "Metrics" at bounding box center [477, 77] width 47 height 32
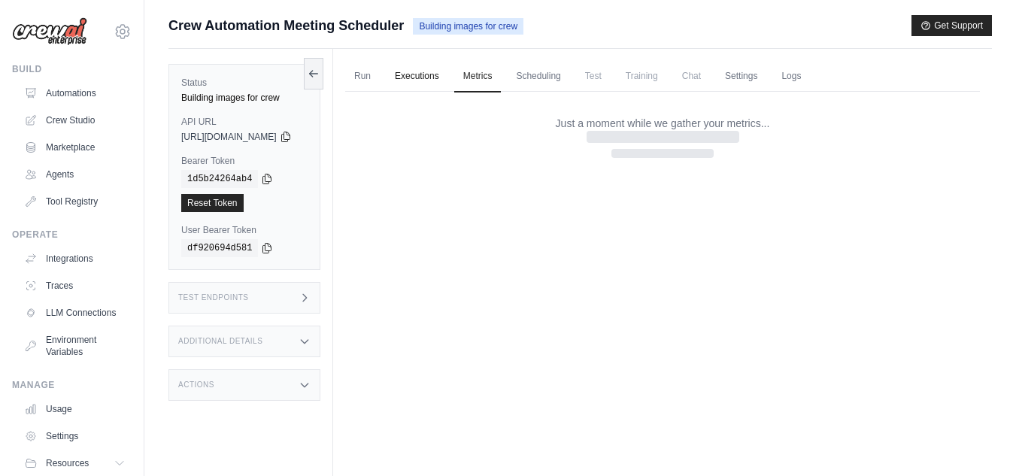
click at [448, 78] on link "Executions" at bounding box center [417, 77] width 62 height 32
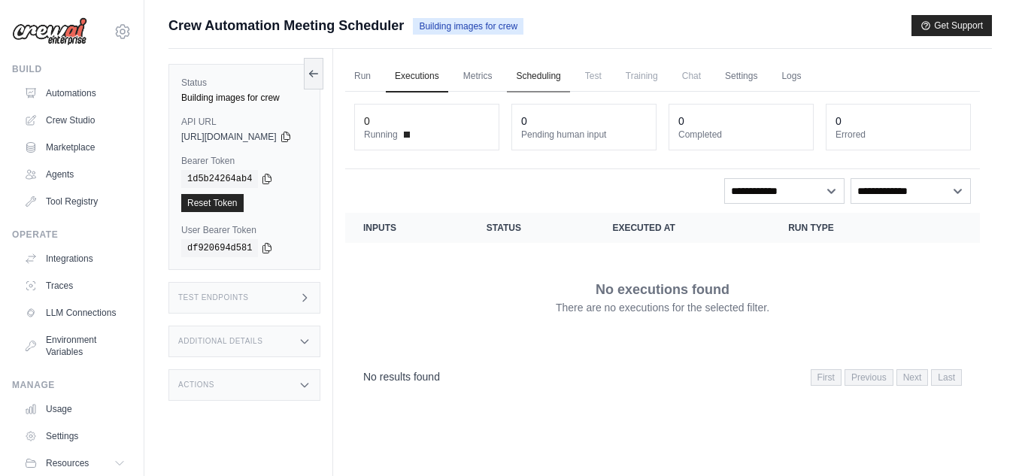
click at [569, 70] on link "Scheduling" at bounding box center [538, 77] width 62 height 32
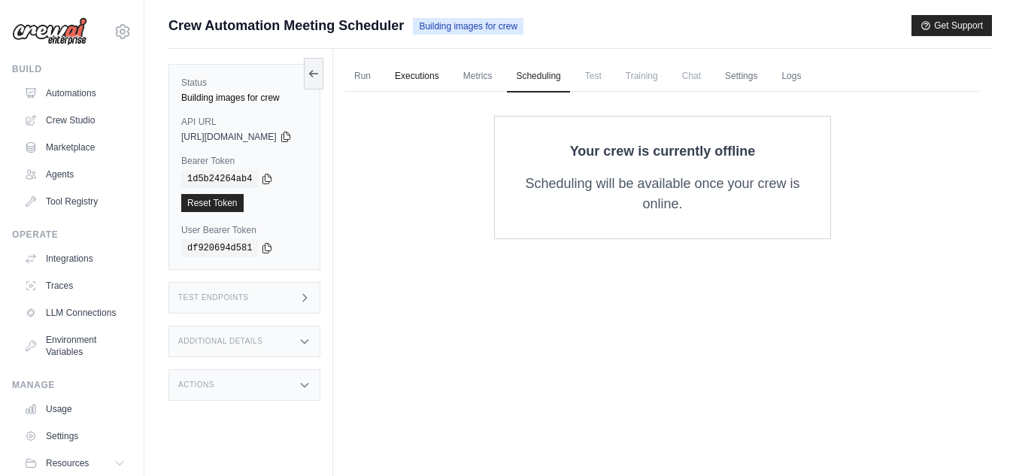
click at [448, 69] on link "Executions" at bounding box center [417, 77] width 62 height 32
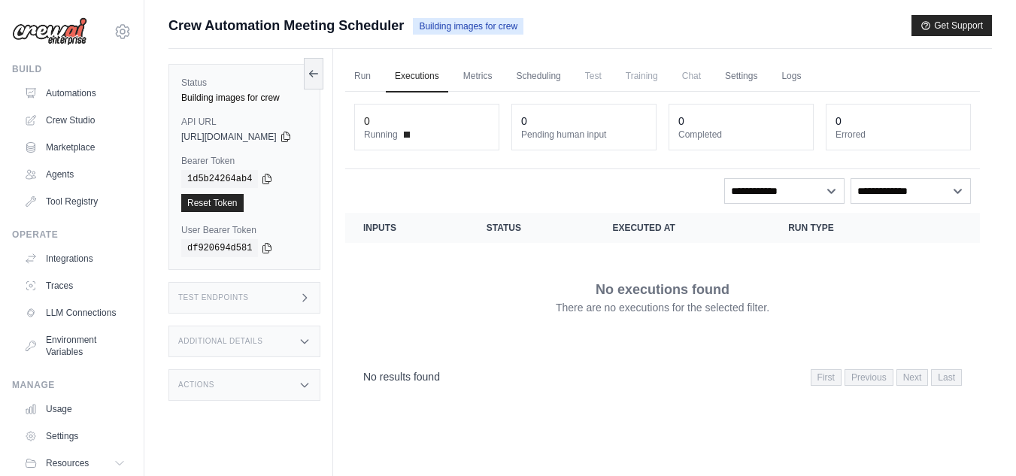
click at [617, 250] on td "No executions found There are no executions for the selected filter." at bounding box center [662, 297] width 635 height 108
click at [67, 129] on link "Crew Studio" at bounding box center [77, 120] width 114 height 24
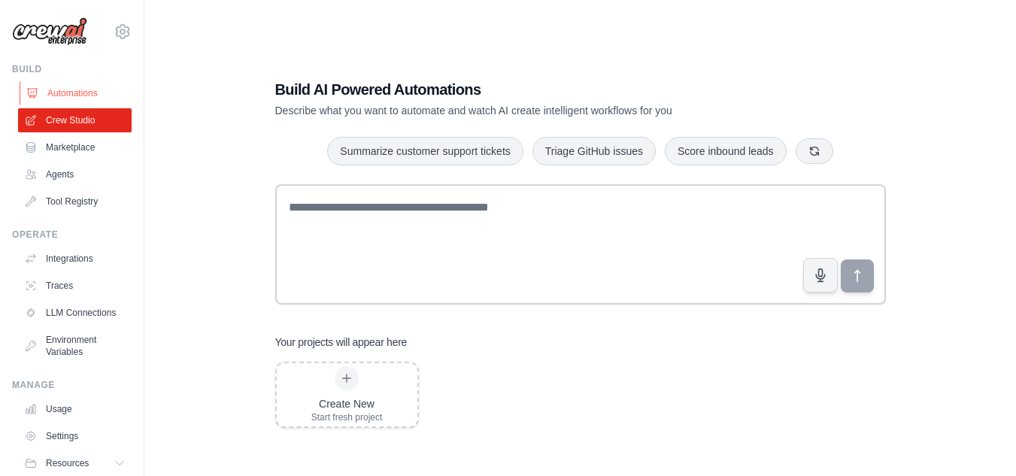
click at [84, 92] on link "Automations" at bounding box center [77, 93] width 114 height 24
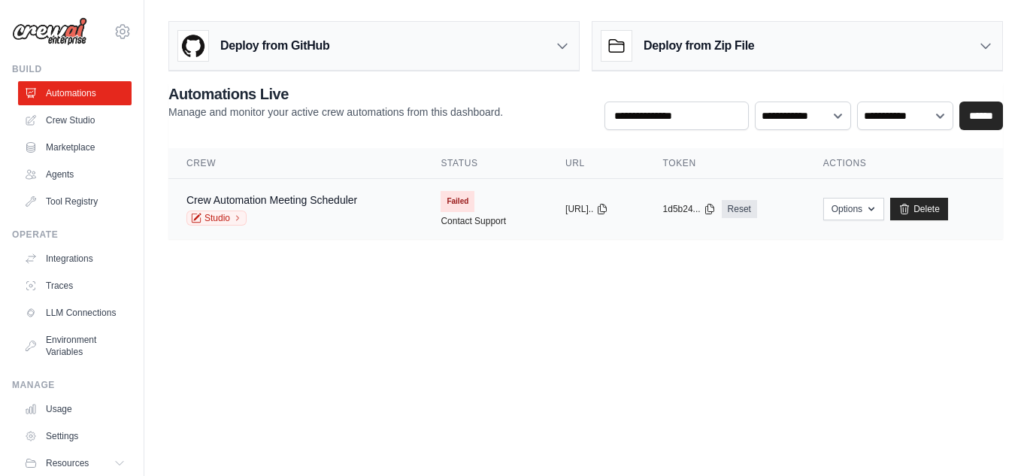
click at [448, 205] on span "Failed" at bounding box center [458, 201] width 34 height 21
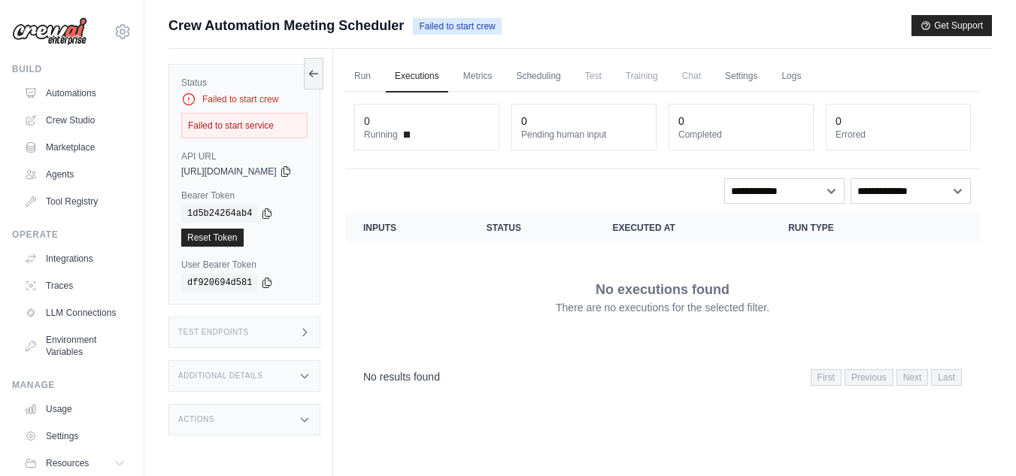
click at [280, 130] on div "Failed to start service" at bounding box center [244, 126] width 126 height 26
click at [232, 240] on link "Reset Token" at bounding box center [212, 238] width 62 height 18
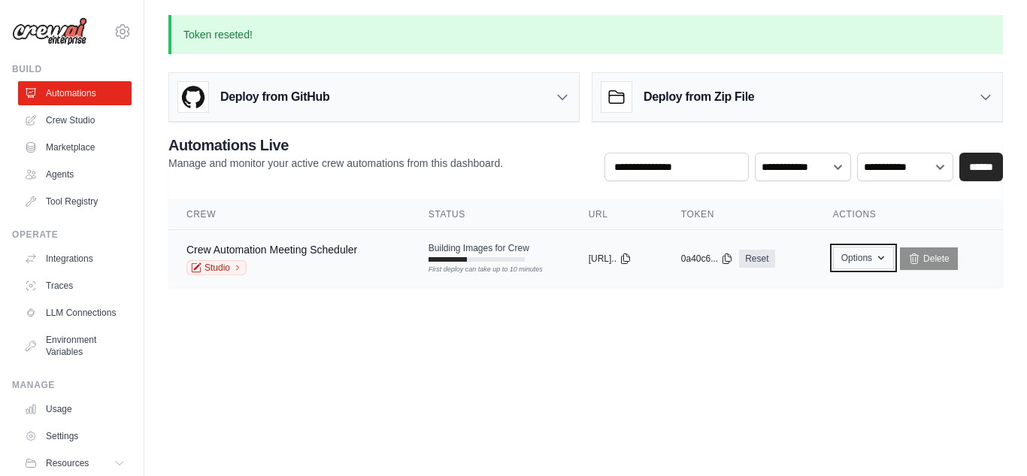
click at [887, 263] on icon "button" at bounding box center [881, 258] width 12 height 12
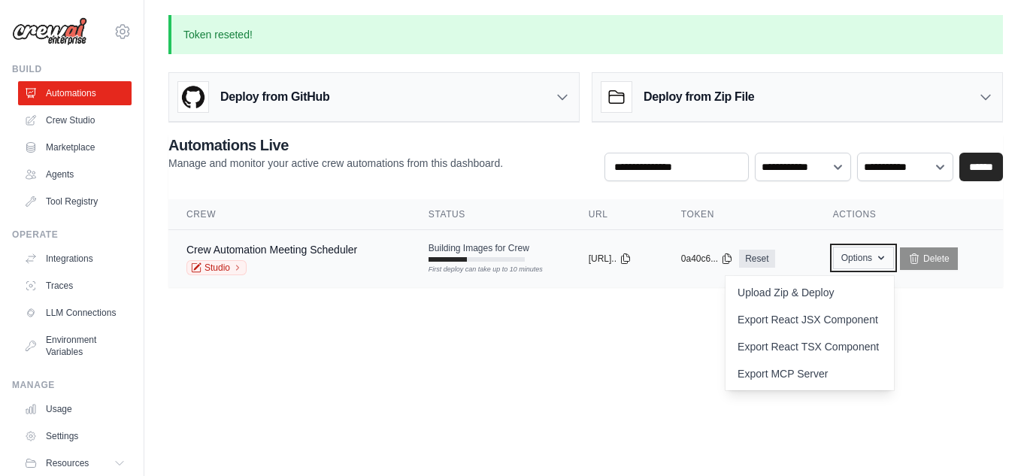
click at [887, 263] on icon "button" at bounding box center [881, 258] width 12 height 12
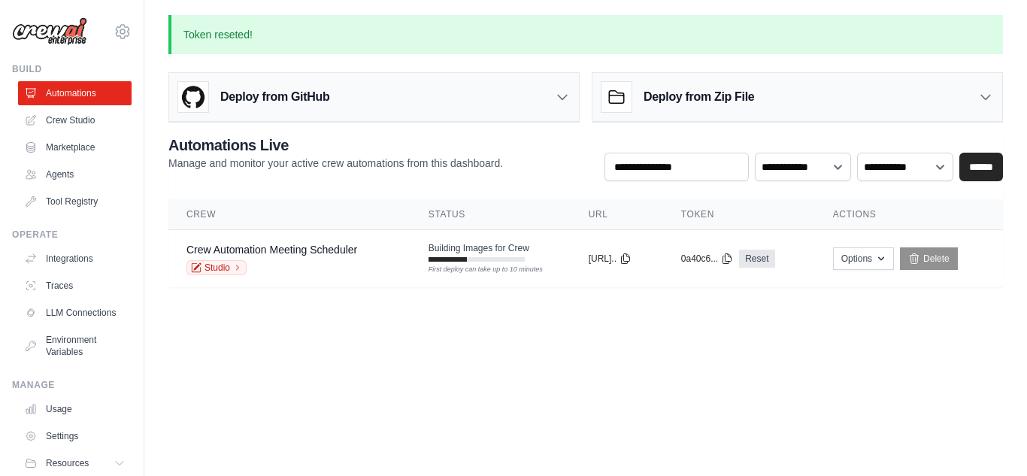
click at [650, 327] on body "sreeram1989@gmail.com Settings Build Automations Crew Studio" at bounding box center [513, 238] width 1027 height 476
click at [481, 266] on div "First deploy can take up to 10 minutes" at bounding box center [477, 270] width 96 height 11
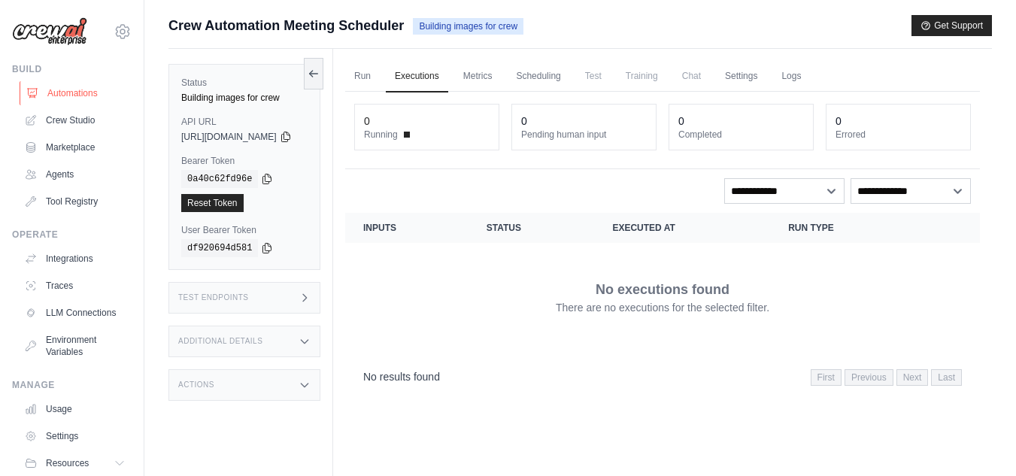
click at [98, 86] on link "Automations" at bounding box center [77, 93] width 114 height 24
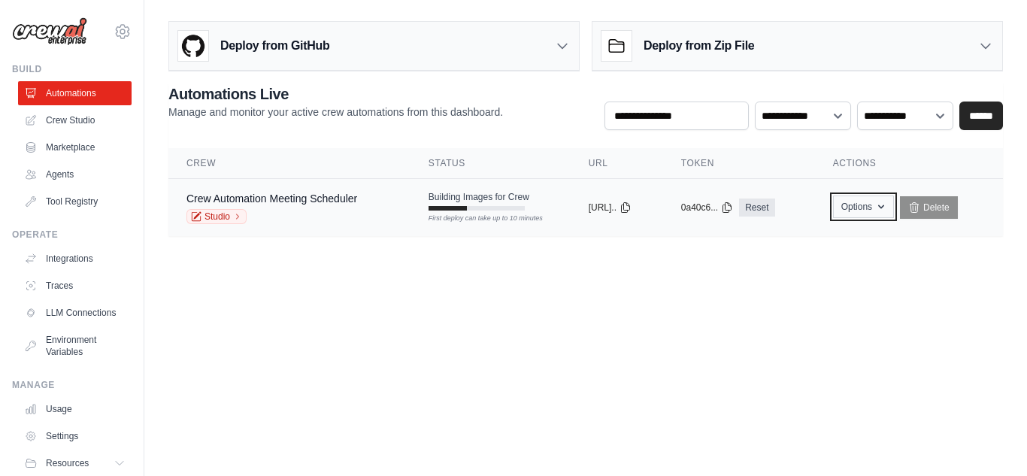
click at [894, 199] on button "Options" at bounding box center [863, 206] width 61 height 23
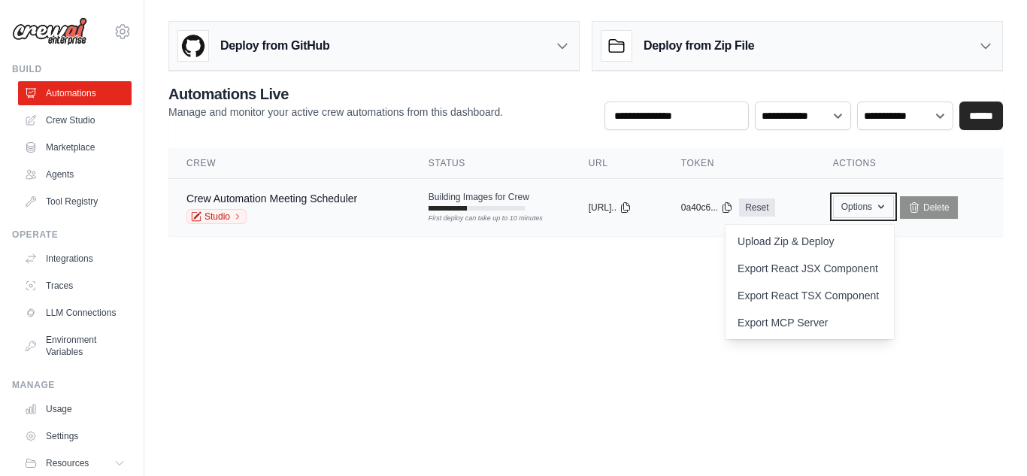
click at [894, 199] on button "Options" at bounding box center [863, 206] width 61 height 23
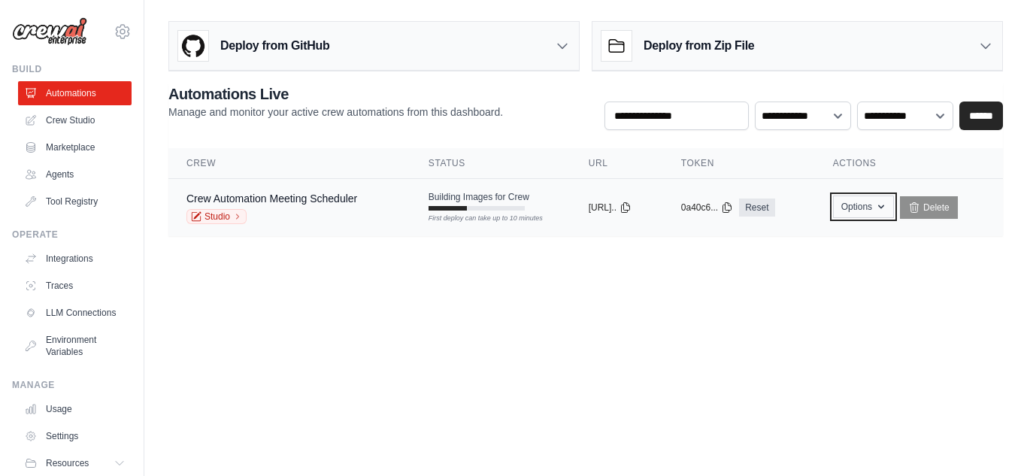
click at [894, 199] on button "Options" at bounding box center [863, 206] width 61 height 23
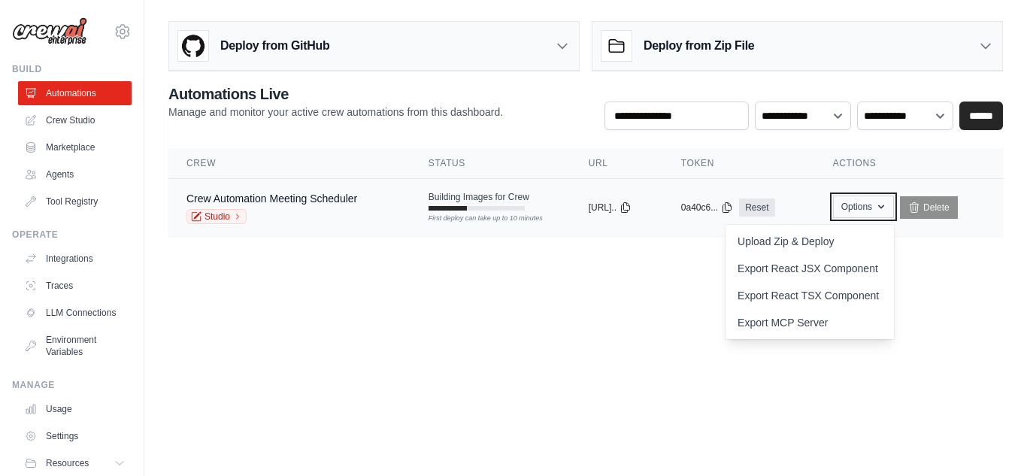
click at [894, 199] on button "Options" at bounding box center [863, 206] width 61 height 23
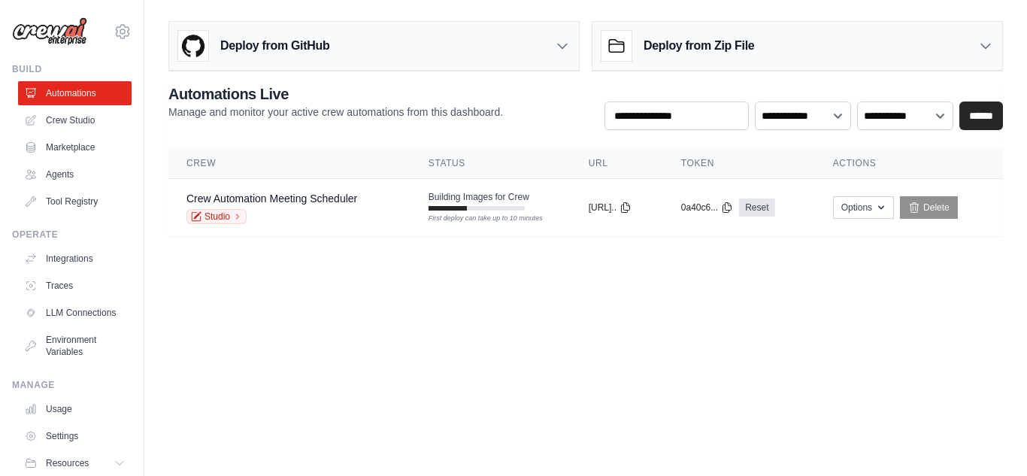
click at [745, 295] on body "sreeram1989@gmail.com Settings Build Automations Crew Studio" at bounding box center [513, 238] width 1027 height 476
click at [885, 210] on icon "button" at bounding box center [881, 207] width 12 height 12
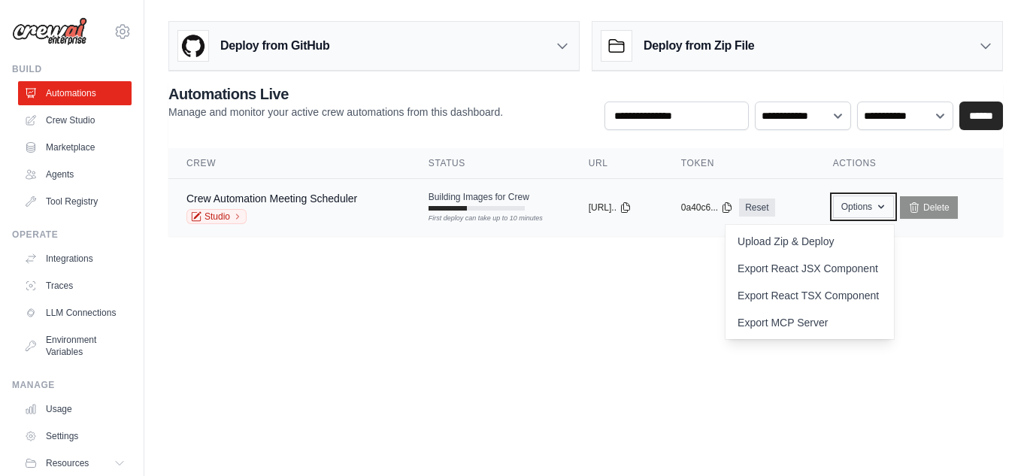
click at [885, 210] on icon "button" at bounding box center [881, 207] width 12 height 12
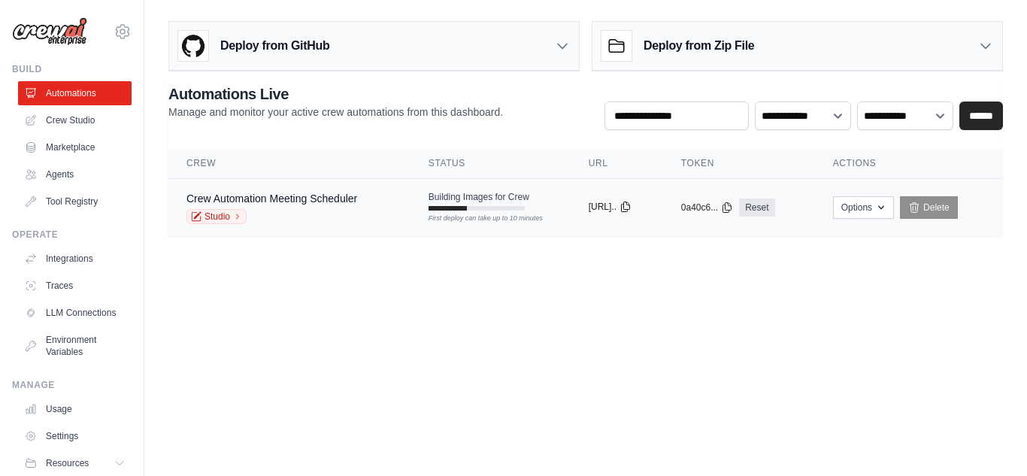
click at [632, 207] on icon at bounding box center [625, 207] width 12 height 12
click at [619, 292] on body "[EMAIL_ADDRESS][DOMAIN_NAME] Settings Build Automations Crew Studio" at bounding box center [513, 238] width 1027 height 476
